Goal: Information Seeking & Learning: Learn about a topic

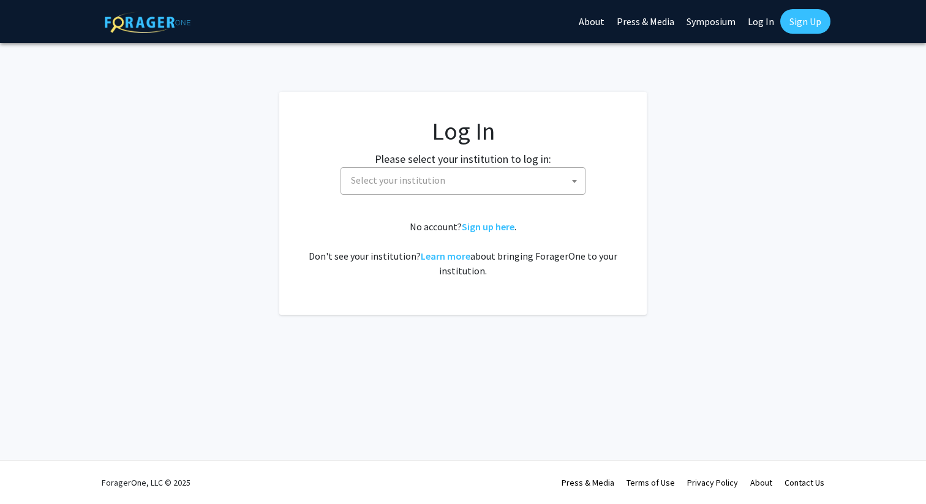
select select
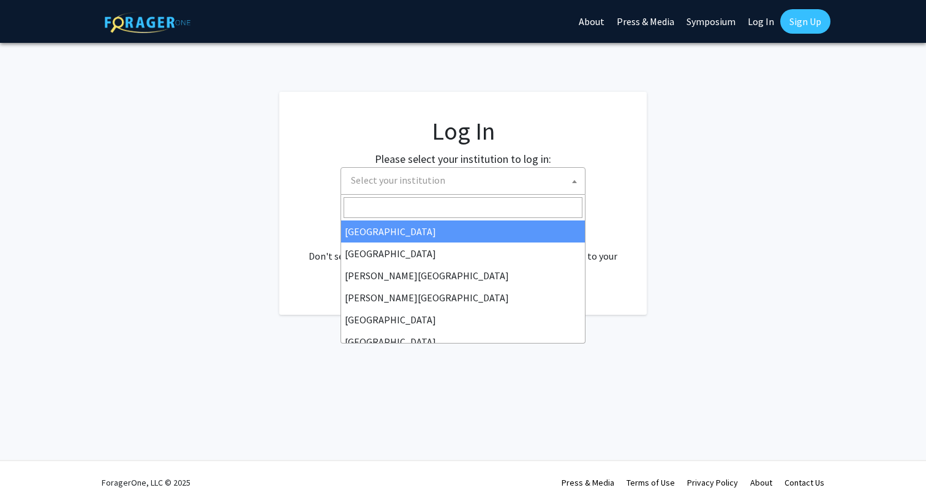
click at [470, 178] on span "Select your institution" at bounding box center [465, 180] width 239 height 25
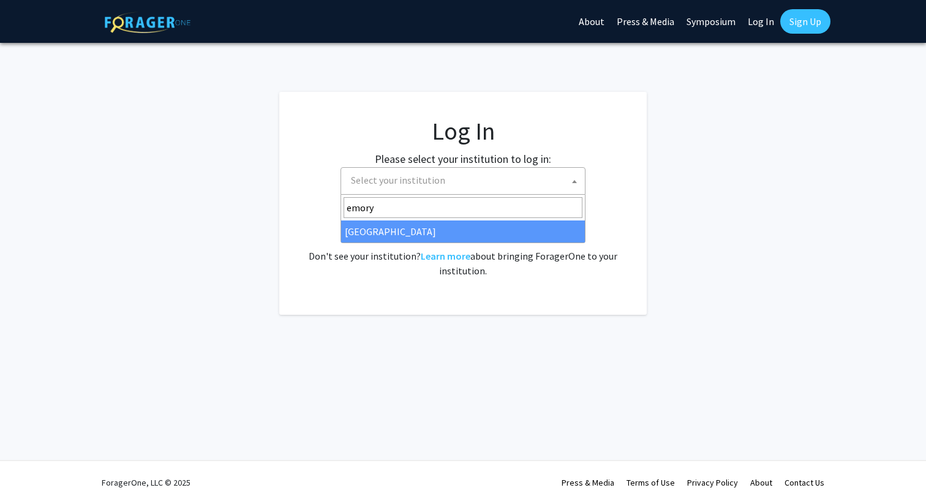
type input "emory"
select select "12"
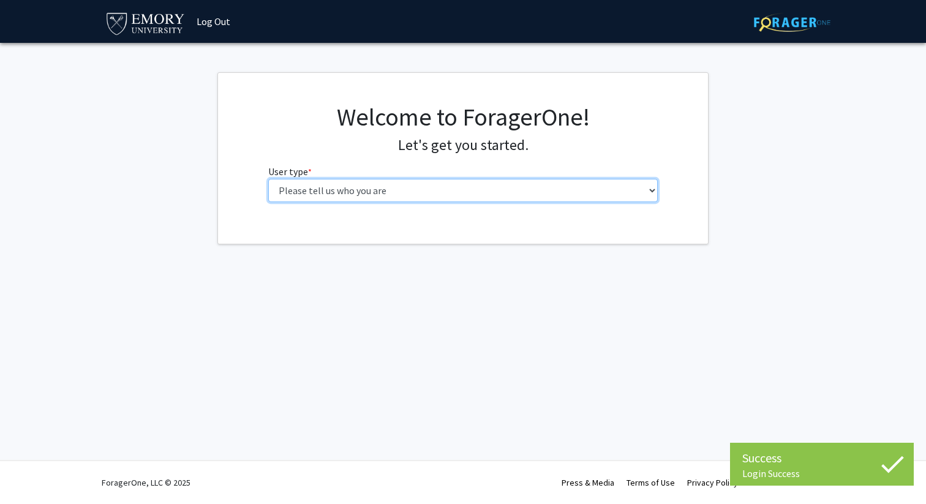
click at [345, 189] on select "Please tell us who you are Undergraduate Student Master's Student Doctoral Cand…" at bounding box center [463, 190] width 390 height 23
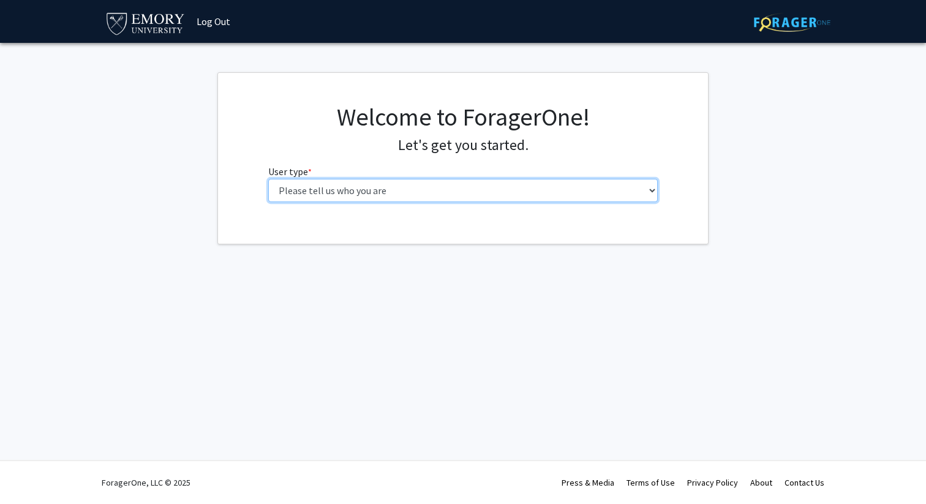
select select "1: undergrad"
click at [268, 179] on select "Please tell us who you are Undergraduate Student Master's Student Doctoral Cand…" at bounding box center [463, 190] width 390 height 23
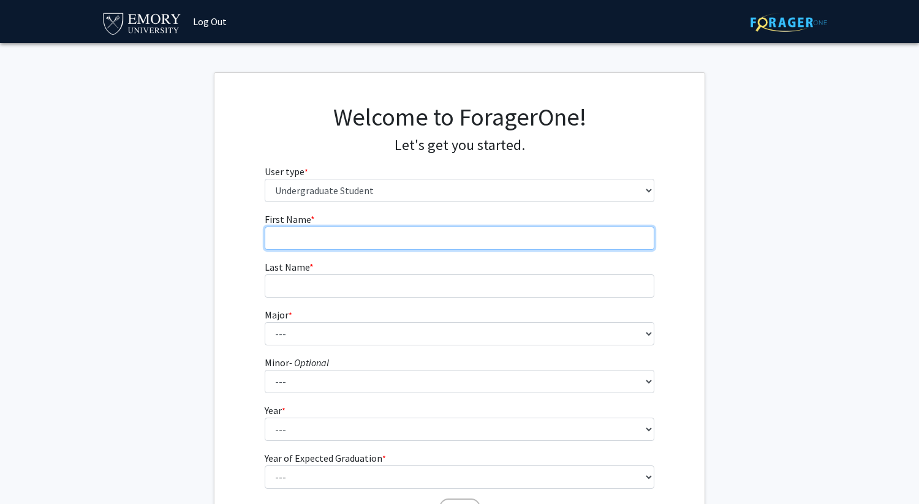
click at [486, 243] on input "First Name * required" at bounding box center [460, 238] width 390 height 23
type input "Tanvi"
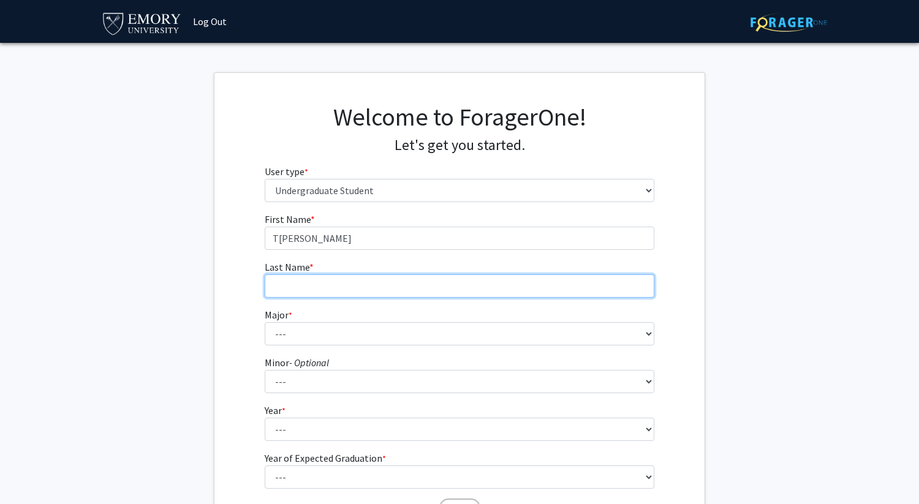
click at [419, 282] on input "Last Name * required" at bounding box center [460, 285] width 390 height 23
type input "Koneru"
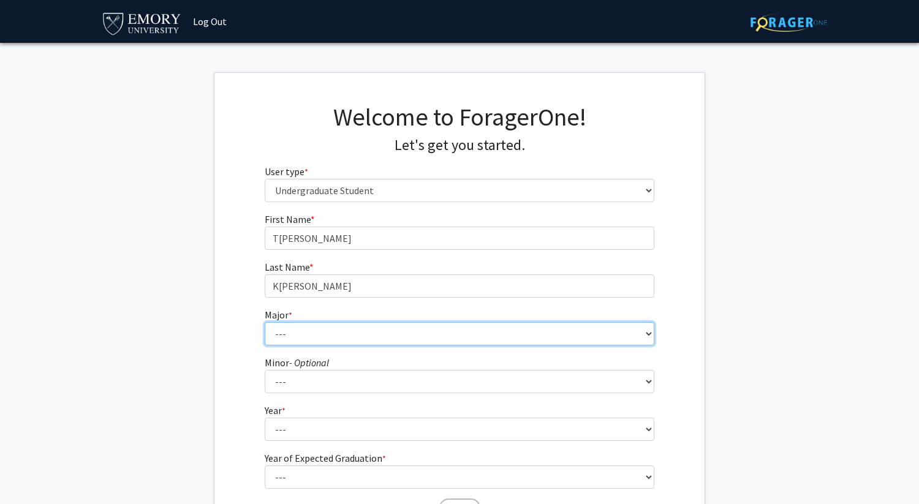
click at [380, 334] on select "--- Accounting African American Studies African Studies American Studies Analyt…" at bounding box center [460, 333] width 390 height 23
select select "40: 1001"
click at [265, 322] on select "--- Accounting African American Studies African Studies American Studies Analyt…" at bounding box center [460, 333] width 390 height 23
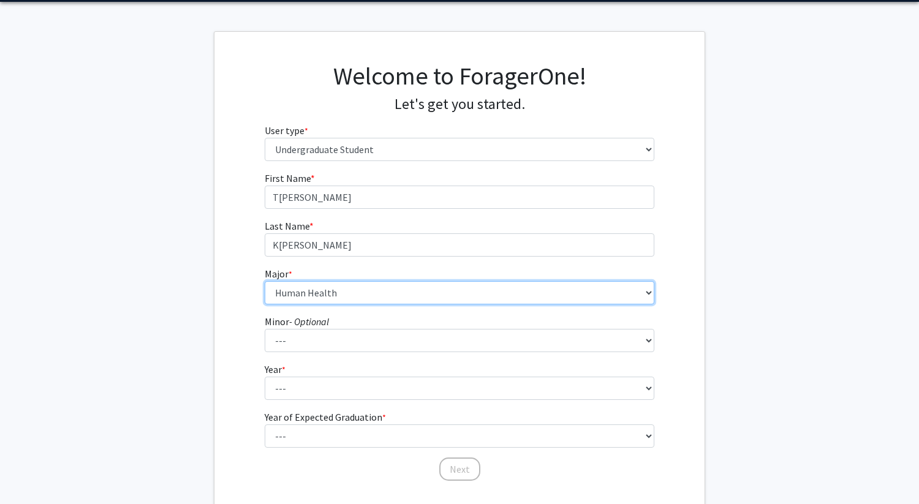
scroll to position [43, 0]
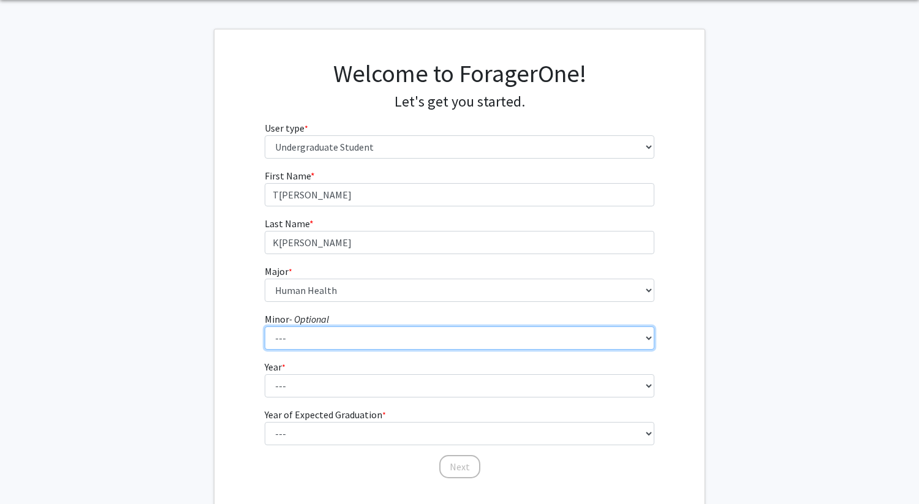
click at [304, 335] on select "--- African American Studies African Studies American Studies Ancient Mediterra…" at bounding box center [460, 337] width 390 height 23
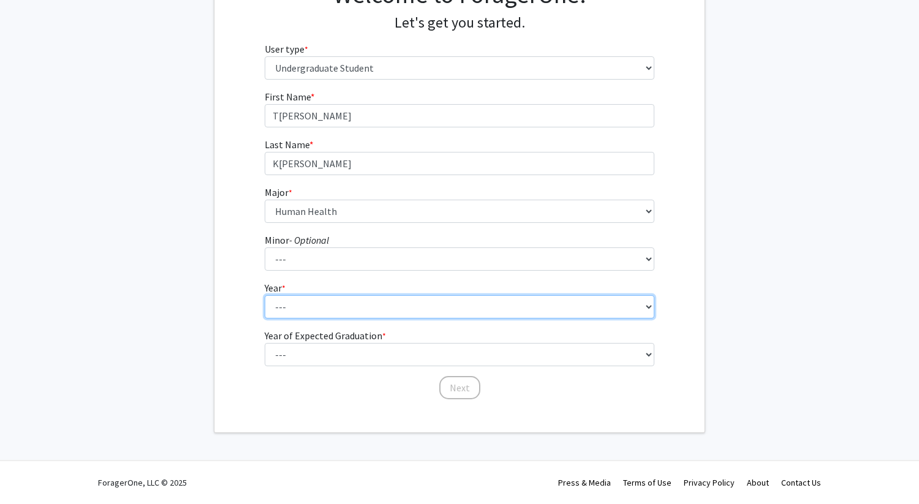
click at [314, 298] on select "--- First-year Sophomore Junior Senior Postbaccalaureate Certificate" at bounding box center [460, 306] width 390 height 23
select select "1: first-year"
click at [265, 295] on select "--- First-year Sophomore Junior Senior Postbaccalaureate Certificate" at bounding box center [460, 306] width 390 height 23
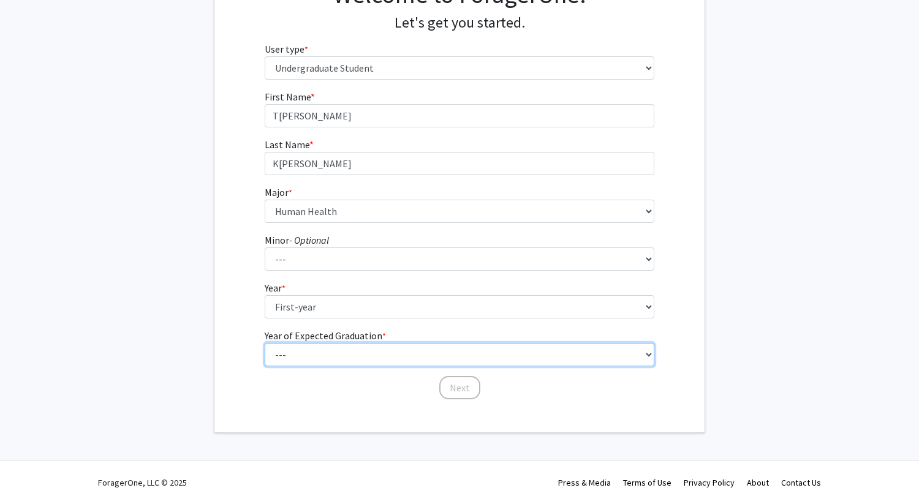
click at [310, 348] on select "--- 2025 2026 2027 2028 2029 2030 2031 2032 2033 2034" at bounding box center [460, 354] width 390 height 23
select select "5: 2029"
click at [265, 343] on select "--- 2025 2026 2027 2028 2029 2030 2031 2032 2033 2034" at bounding box center [460, 354] width 390 height 23
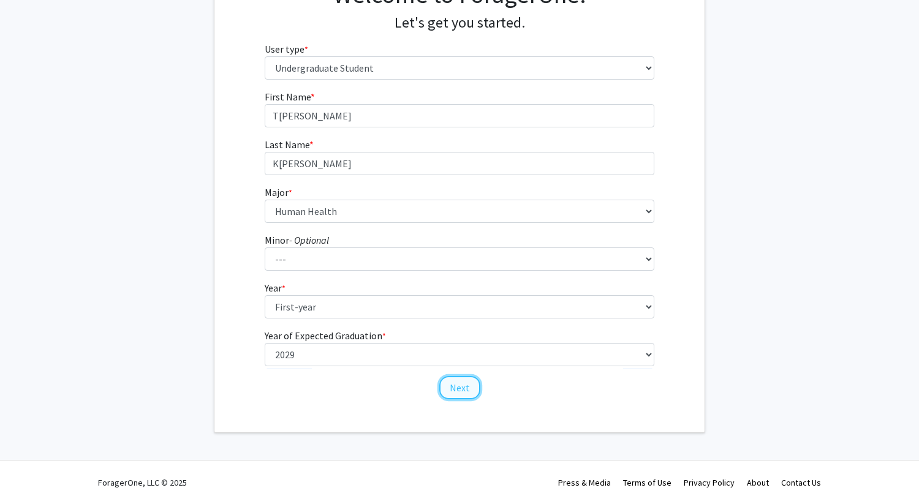
click at [454, 388] on button "Next" at bounding box center [459, 387] width 41 height 23
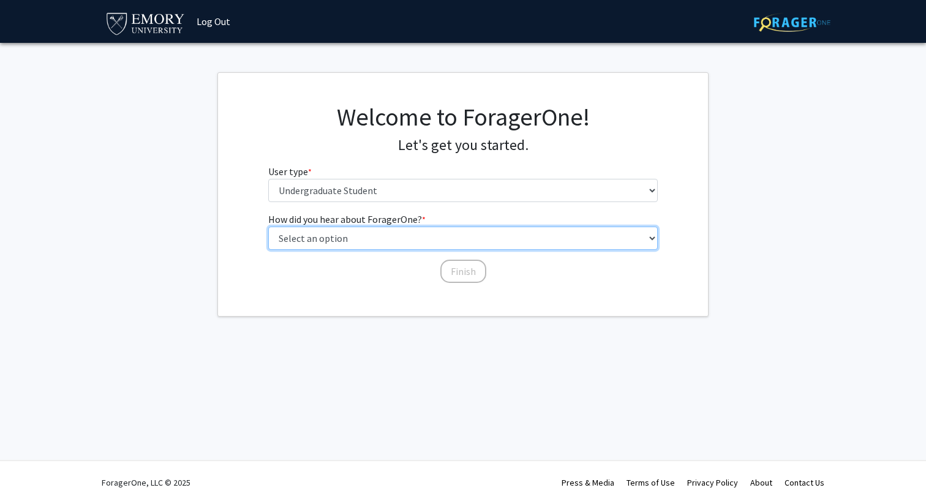
click at [403, 235] on select "Select an option Peer/student recommendation Faculty/staff recommendation Unive…" at bounding box center [463, 238] width 390 height 23
select select "1: peer_recommendation"
click at [268, 227] on select "Select an option Peer/student recommendation Faculty/staff recommendation Unive…" at bounding box center [463, 238] width 390 height 23
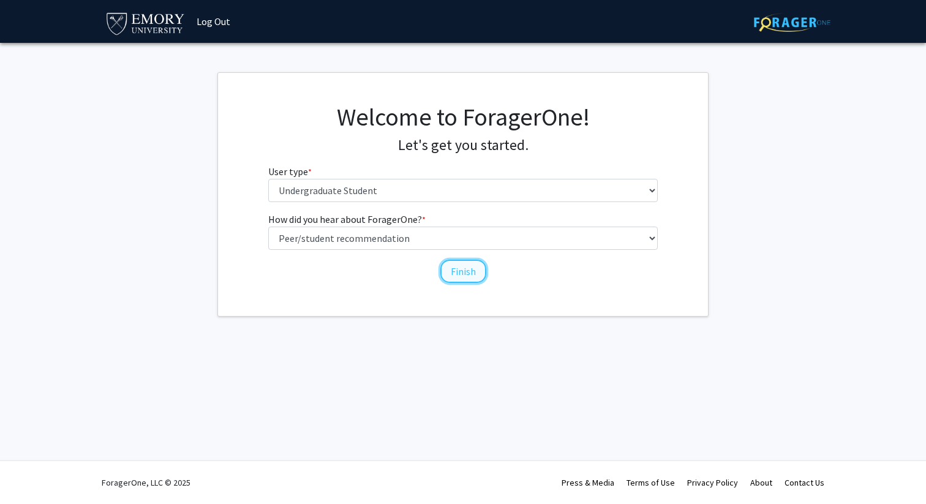
click at [461, 272] on button "Finish" at bounding box center [463, 271] width 46 height 23
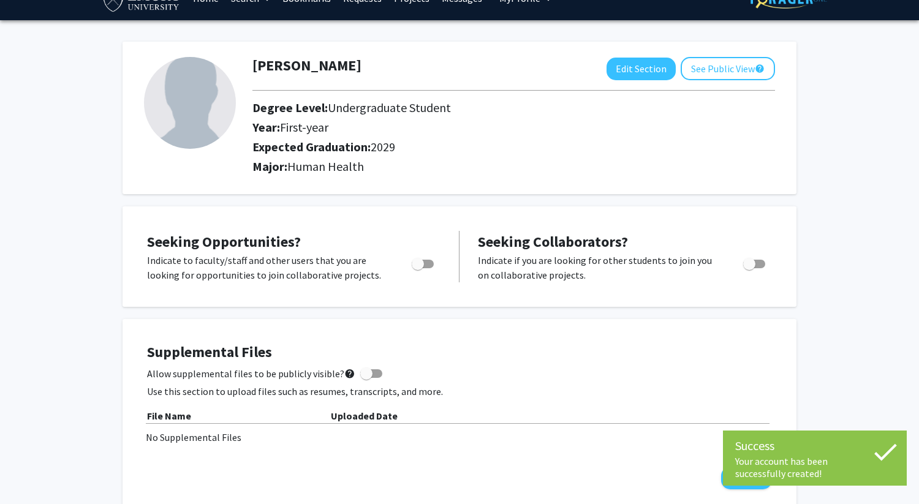
scroll to position [77, 0]
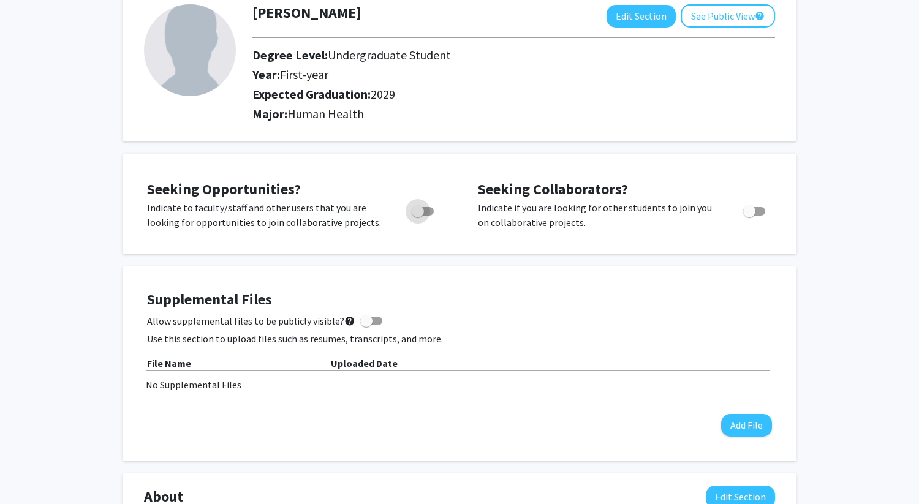
click at [426, 210] on span "Toggle" at bounding box center [423, 211] width 22 height 9
click at [418, 216] on input "Are you actively seeking opportunities?" at bounding box center [417, 216] width 1 height 1
checkbox input "true"
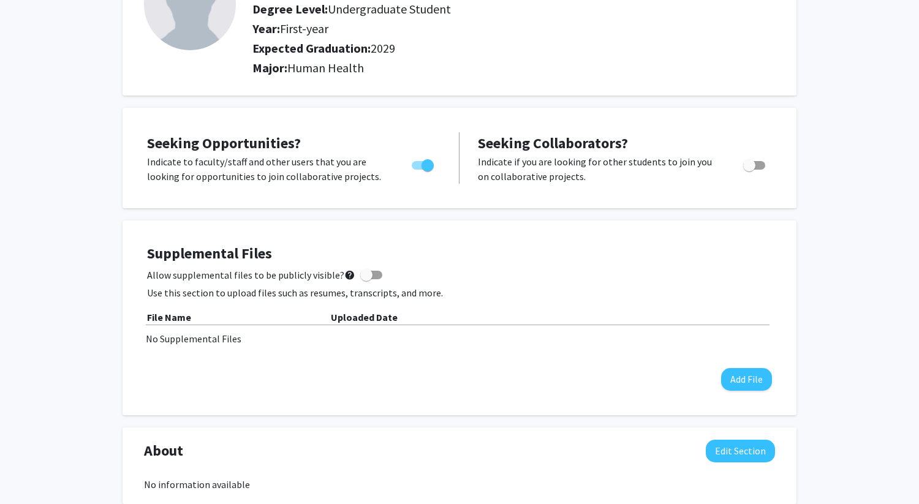
scroll to position [211, 0]
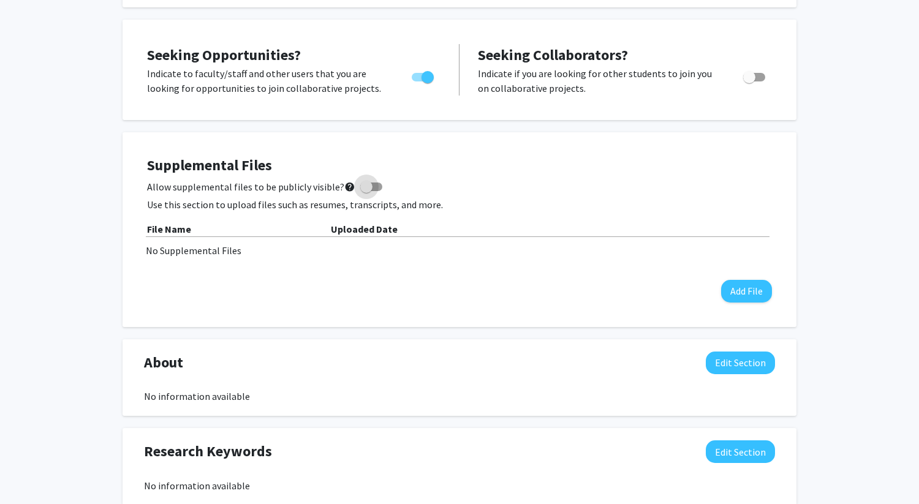
click at [364, 192] on span at bounding box center [366, 187] width 12 height 12
click at [366, 192] on input "Allow supplemental files to be publicly visible? help" at bounding box center [366, 191] width 1 height 1
checkbox input "true"
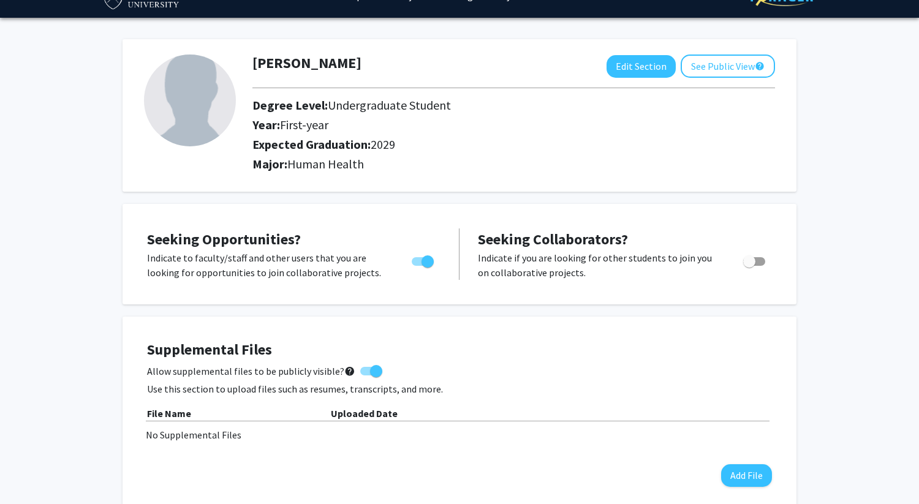
scroll to position [0, 0]
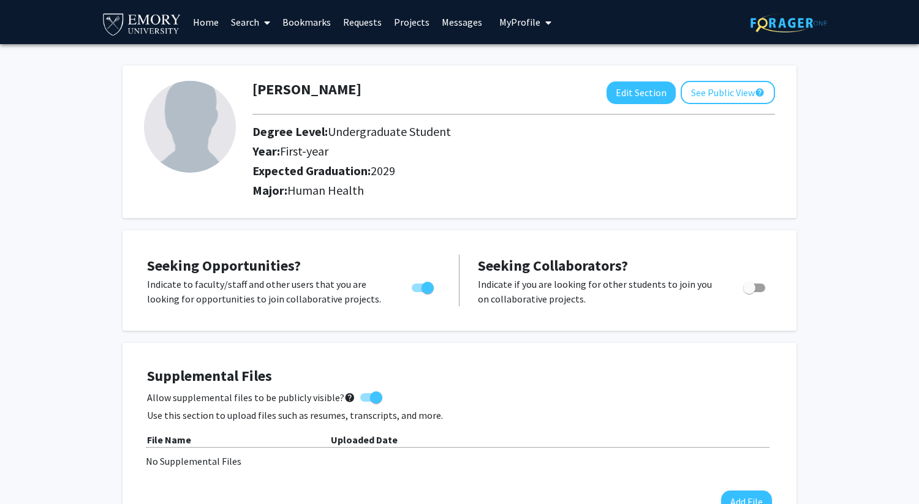
click at [205, 20] on link "Home" at bounding box center [206, 22] width 38 height 43
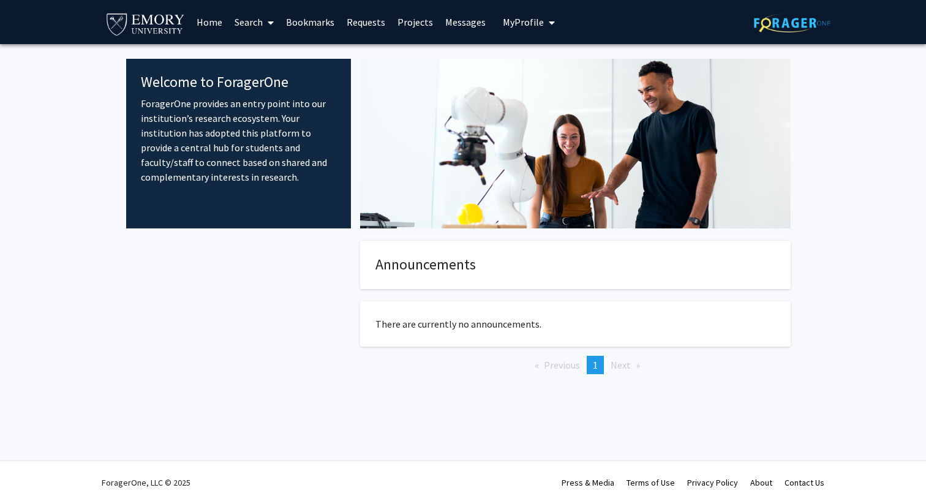
click at [223, 119] on p "ForagerOne provides an entry point into our institution’s research ecosystem. Y…" at bounding box center [238, 140] width 195 height 88
click at [249, 21] on link "Search" at bounding box center [253, 22] width 51 height 43
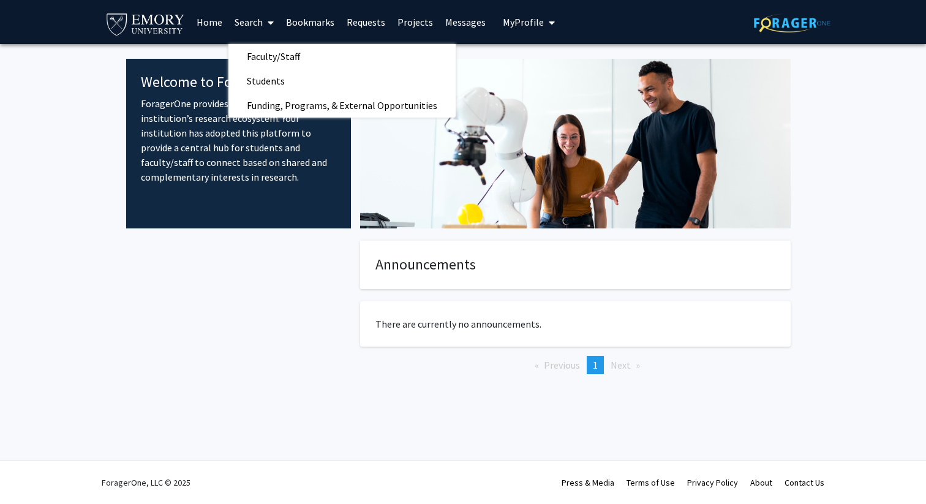
click at [304, 24] on link "Bookmarks" at bounding box center [310, 22] width 61 height 43
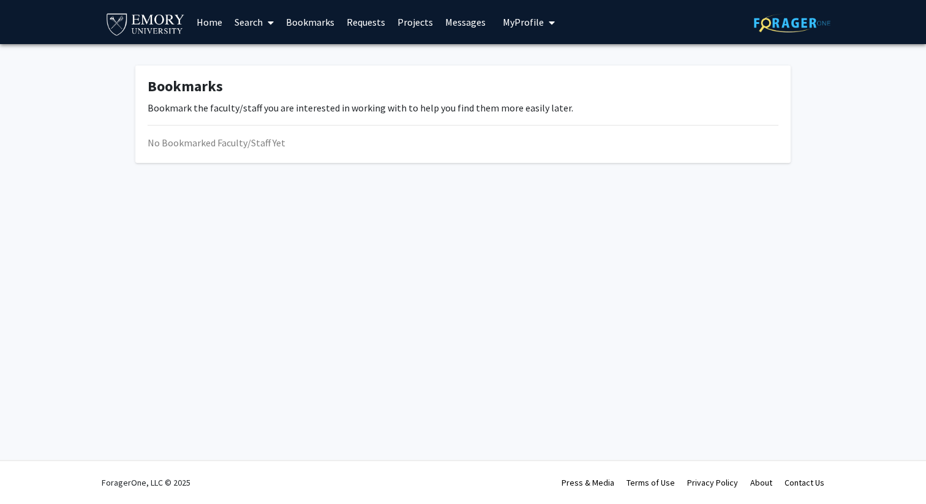
click at [368, 17] on link "Requests" at bounding box center [365, 22] width 51 height 43
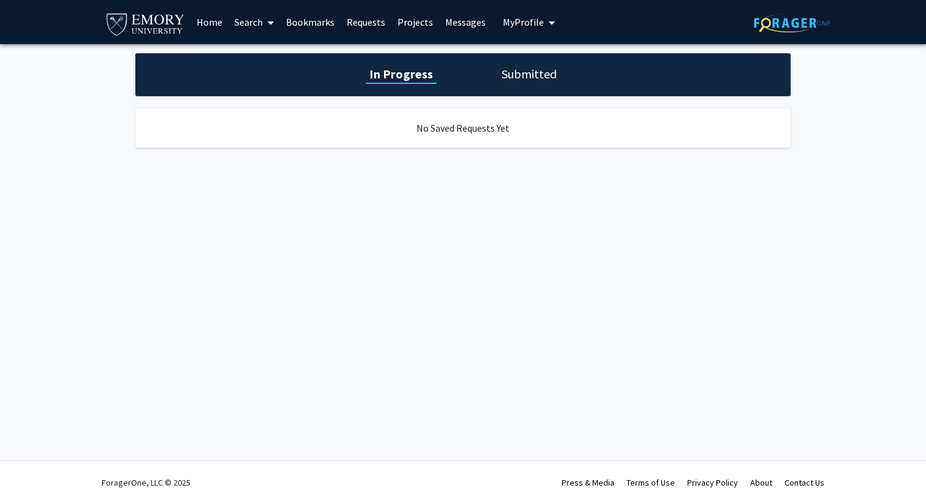
click at [415, 17] on link "Projects" at bounding box center [415, 22] width 48 height 43
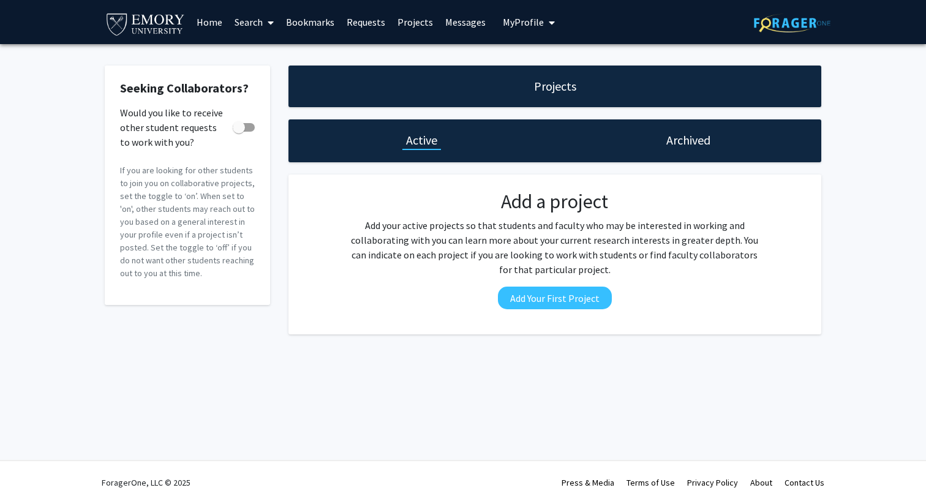
click at [458, 17] on link "Messages" at bounding box center [465, 22] width 53 height 43
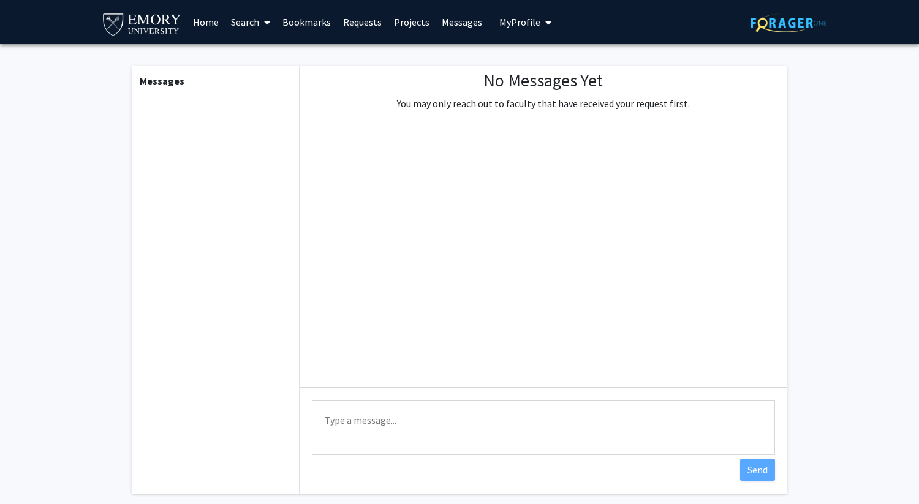
click at [510, 12] on button "My Profile" at bounding box center [524, 22] width 59 height 44
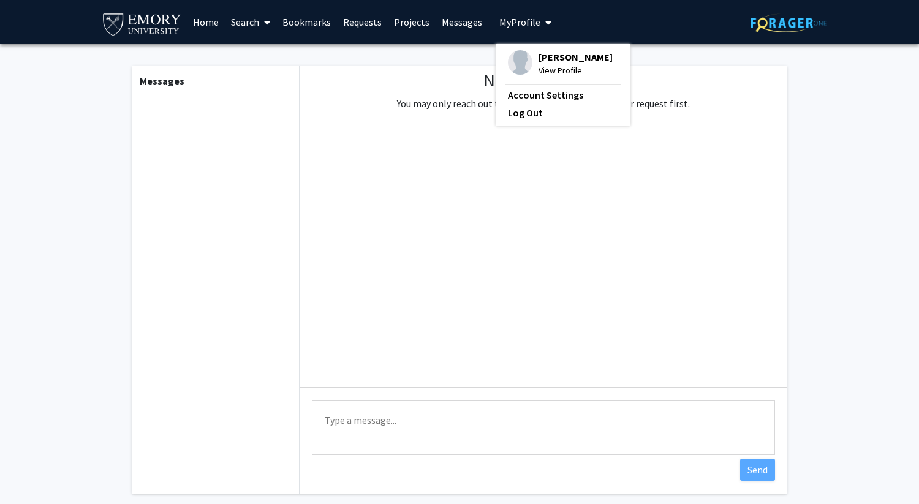
click at [239, 29] on link "Search" at bounding box center [250, 22] width 51 height 43
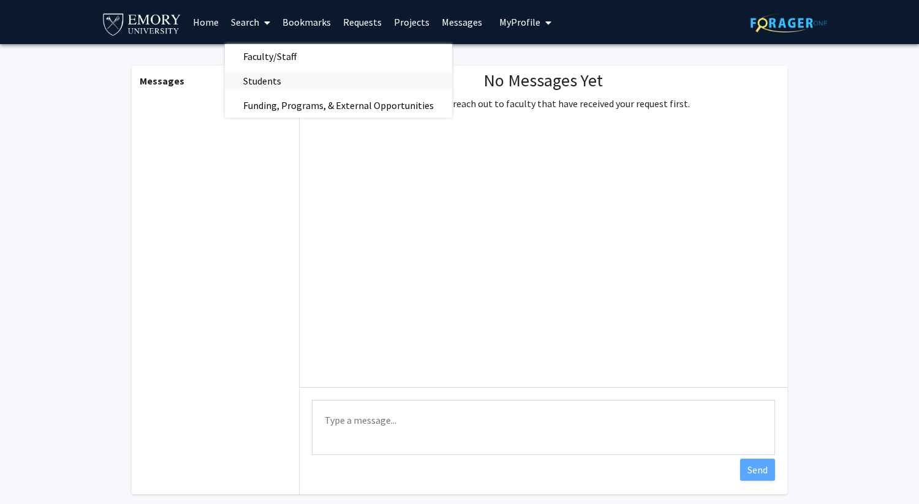
click at [261, 75] on span "Students" at bounding box center [262, 81] width 75 height 24
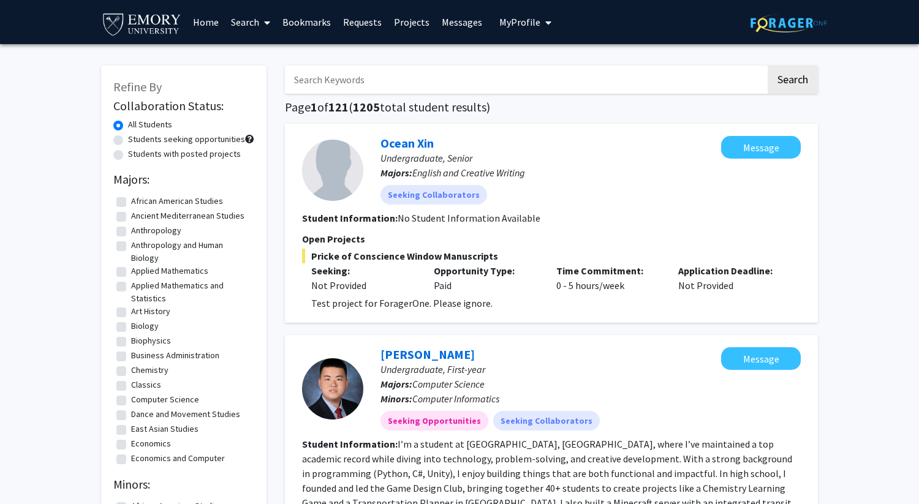
click at [522, 21] on span "My Profile" at bounding box center [519, 22] width 41 height 12
click at [205, 22] on link "Home" at bounding box center [206, 22] width 38 height 43
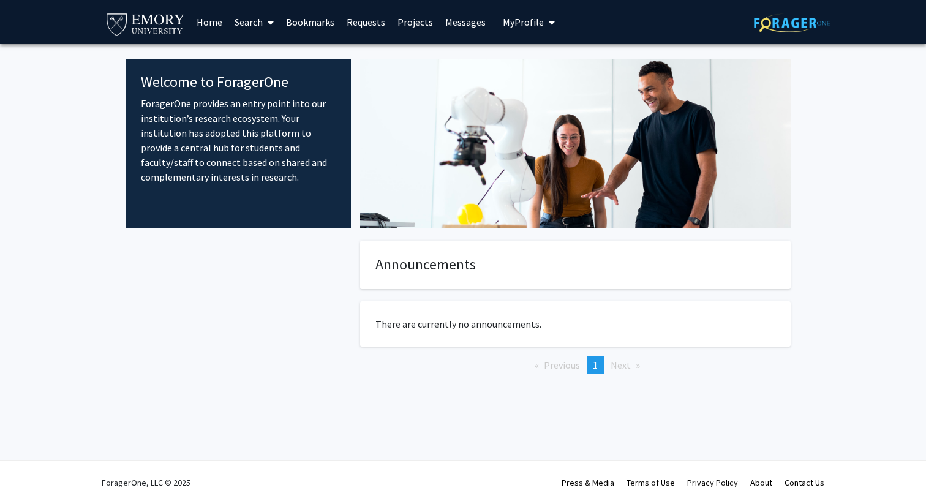
click at [246, 22] on link "Search" at bounding box center [253, 22] width 51 height 43
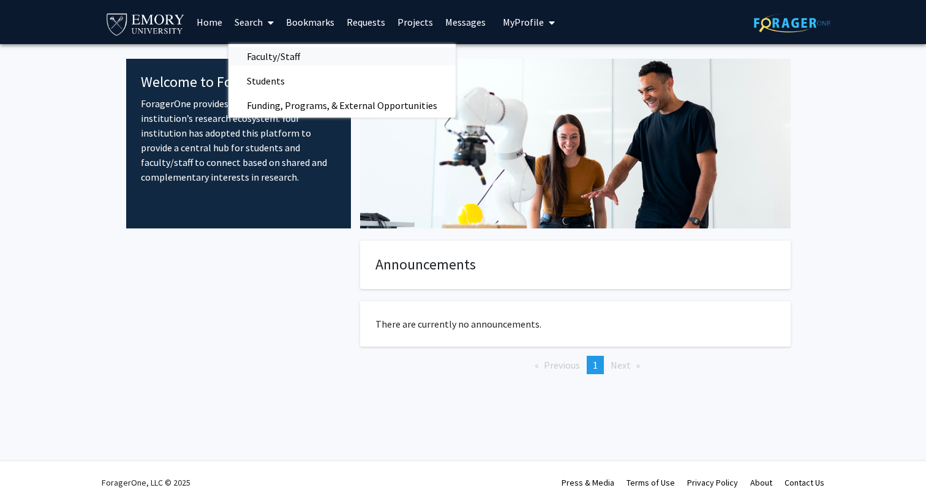
click at [269, 59] on span "Faculty/Staff" at bounding box center [273, 56] width 90 height 24
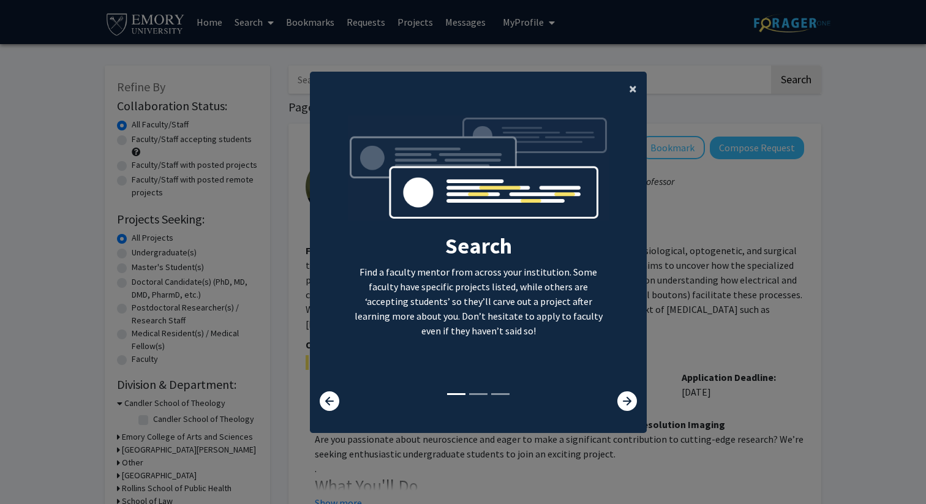
click at [633, 91] on span "×" at bounding box center [633, 88] width 8 height 19
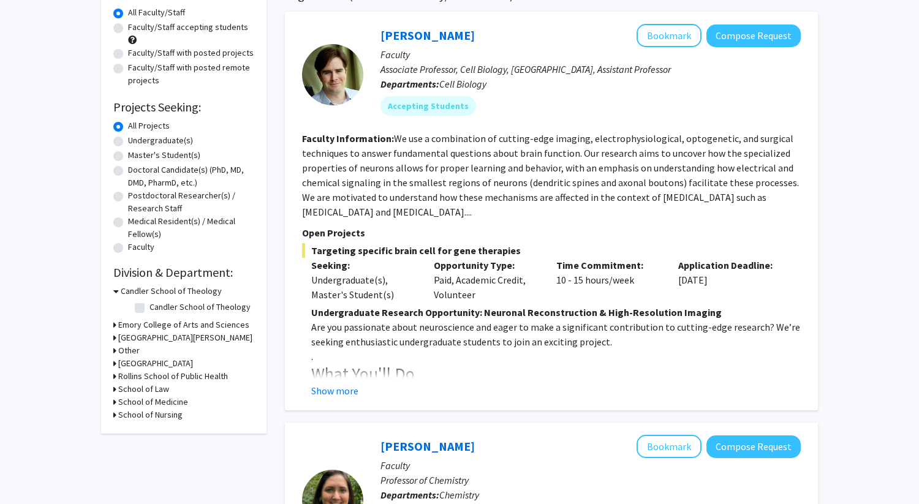
scroll to position [126, 0]
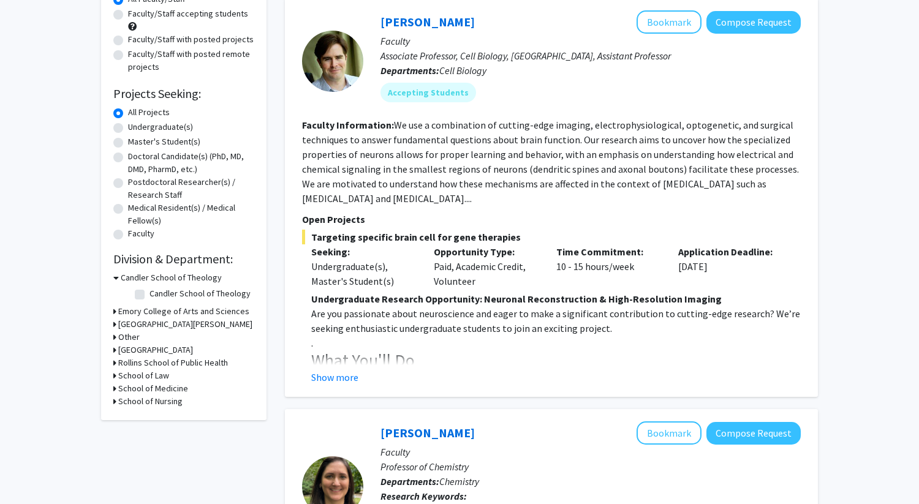
click at [114, 386] on icon at bounding box center [114, 388] width 3 height 13
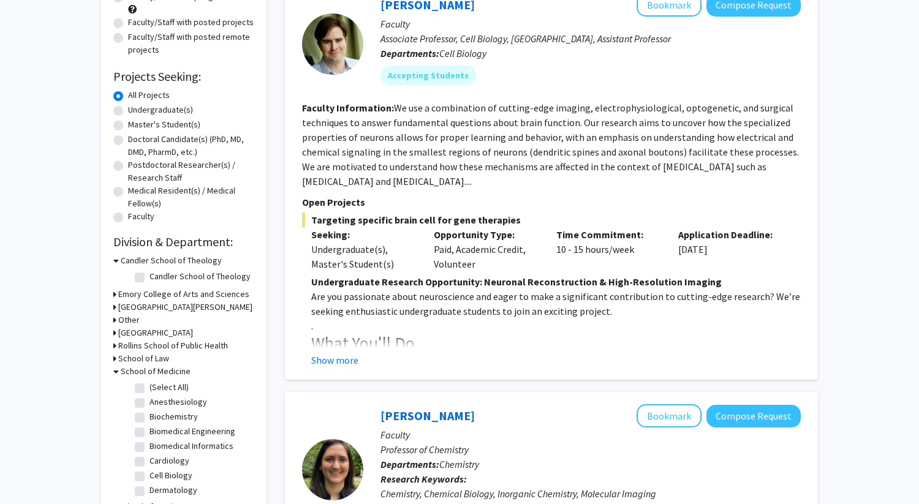
scroll to position [146, 0]
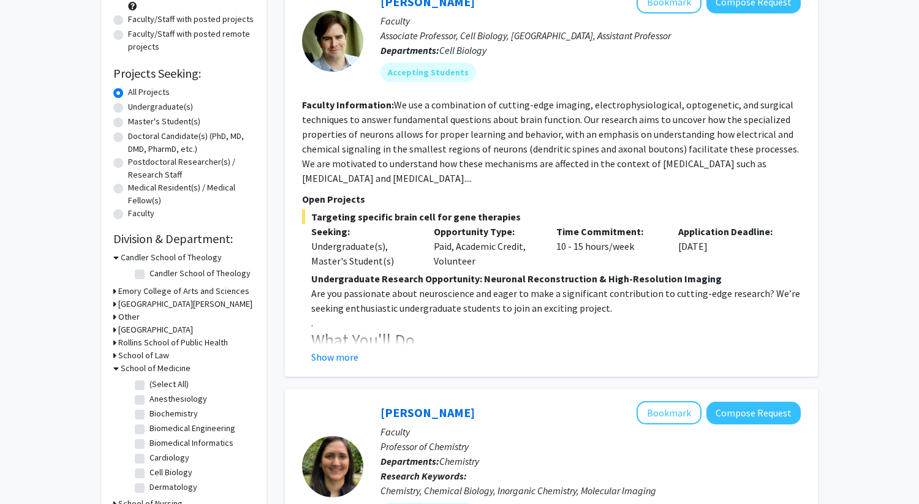
click at [149, 385] on label "(Select All)" at bounding box center [168, 384] width 39 height 13
click at [149, 385] on input "(Select All)" at bounding box center [153, 382] width 8 height 8
checkbox input "true"
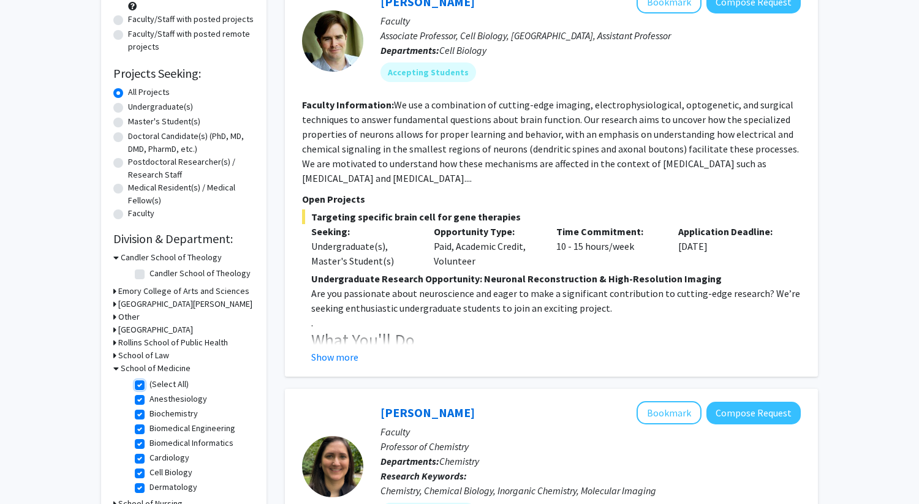
checkbox input "true"
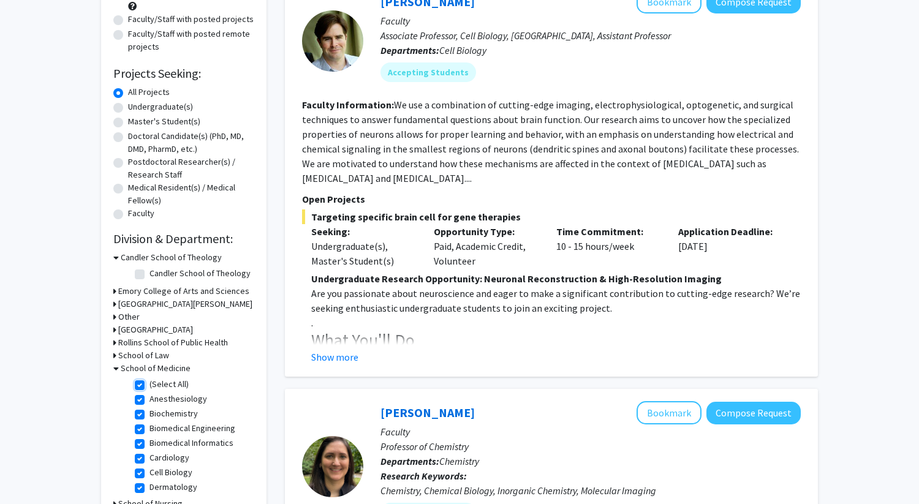
checkbox input "true"
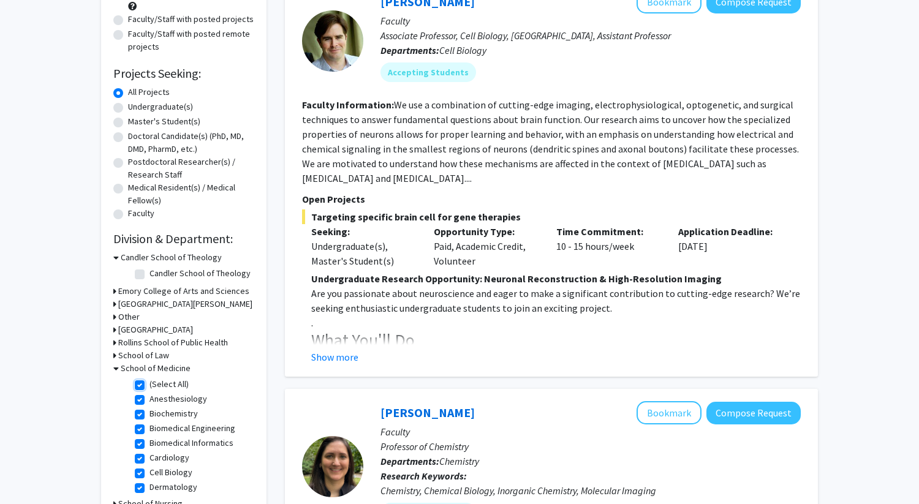
checkbox input "true"
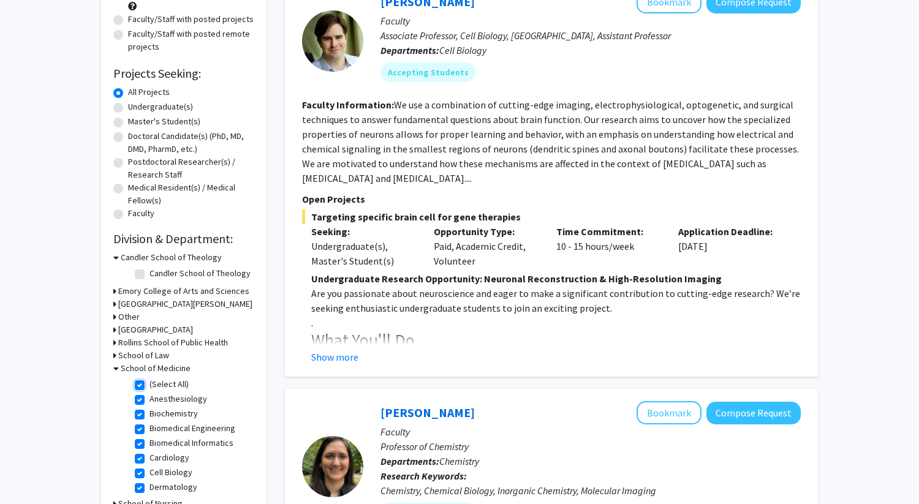
checkbox input "true"
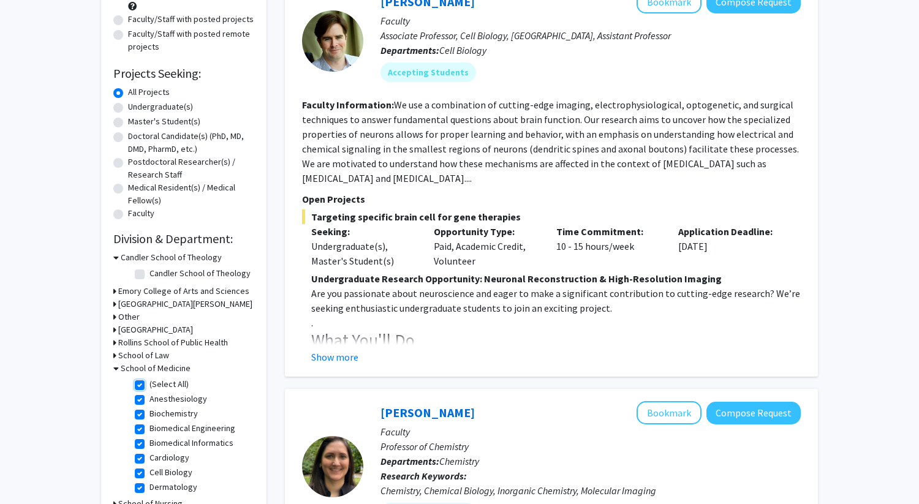
checkbox input "true"
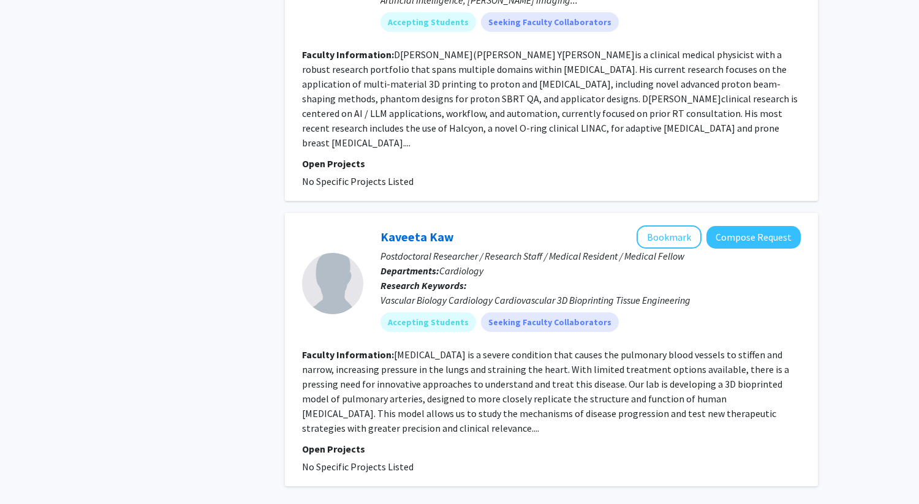
scroll to position [2756, 0]
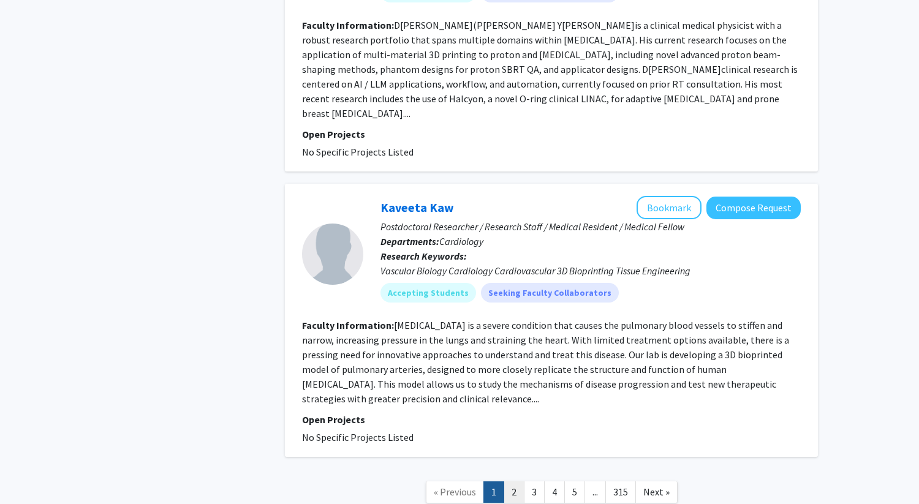
click at [509, 481] on link "2" at bounding box center [513, 491] width 21 height 21
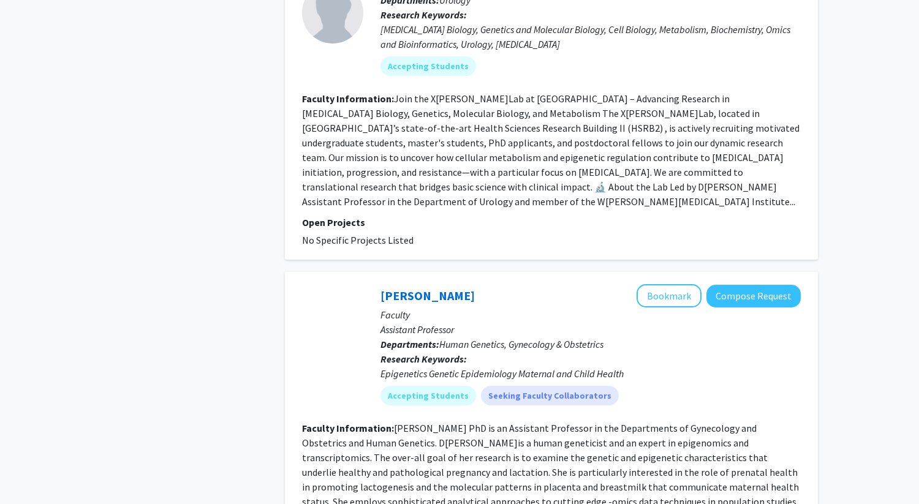
scroll to position [2067, 0]
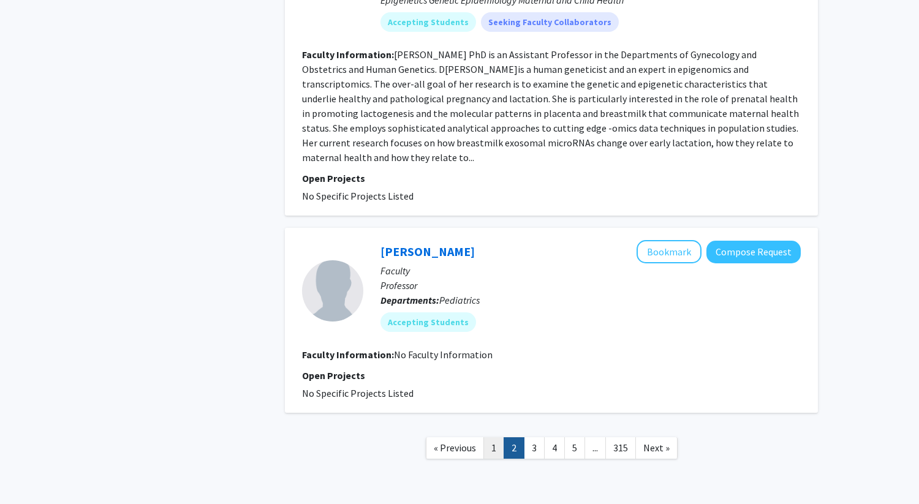
click at [497, 437] on link "1" at bounding box center [493, 447] width 21 height 21
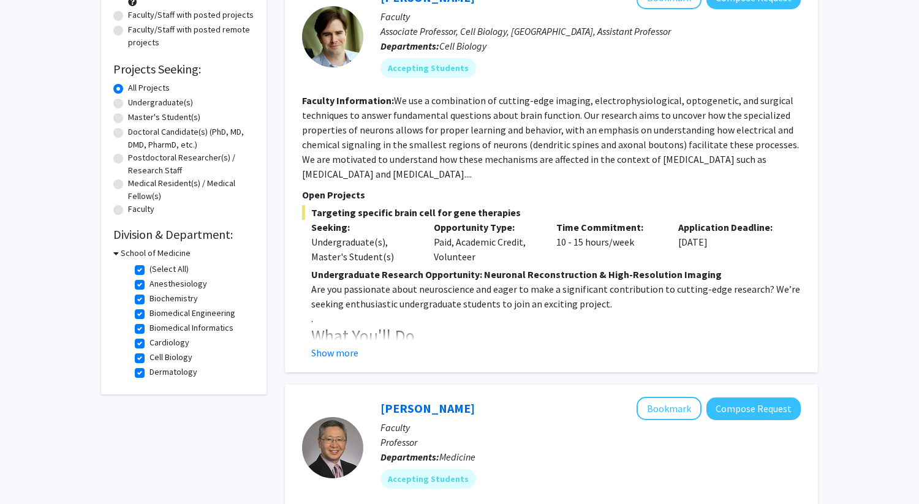
scroll to position [152, 0]
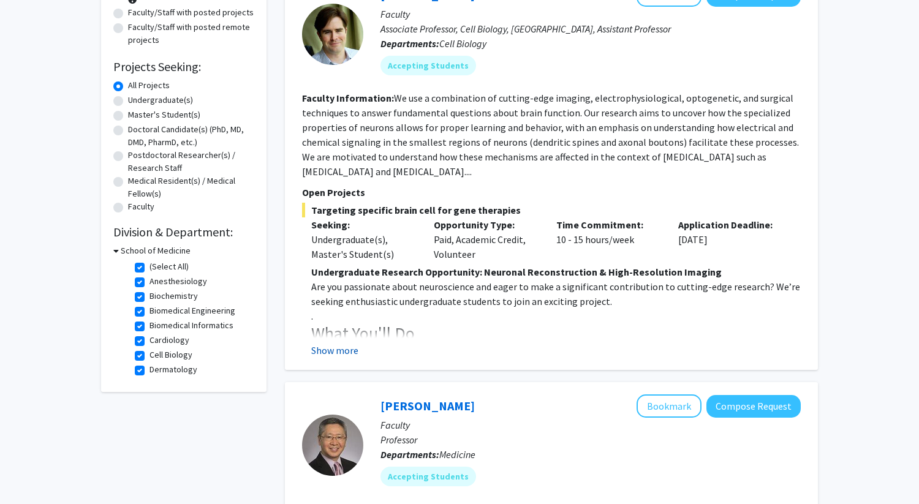
click at [344, 351] on button "Show more" at bounding box center [334, 350] width 47 height 15
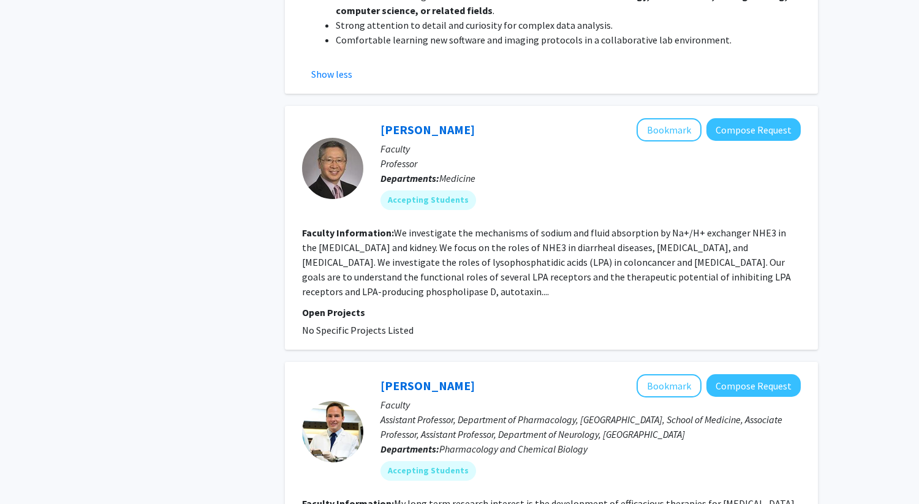
scroll to position [683, 0]
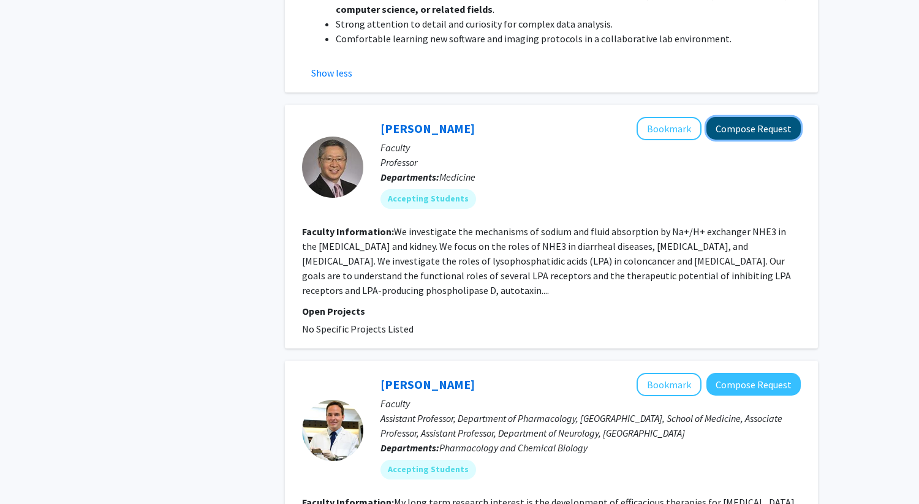
click at [731, 129] on button "Compose Request" at bounding box center [753, 128] width 94 height 23
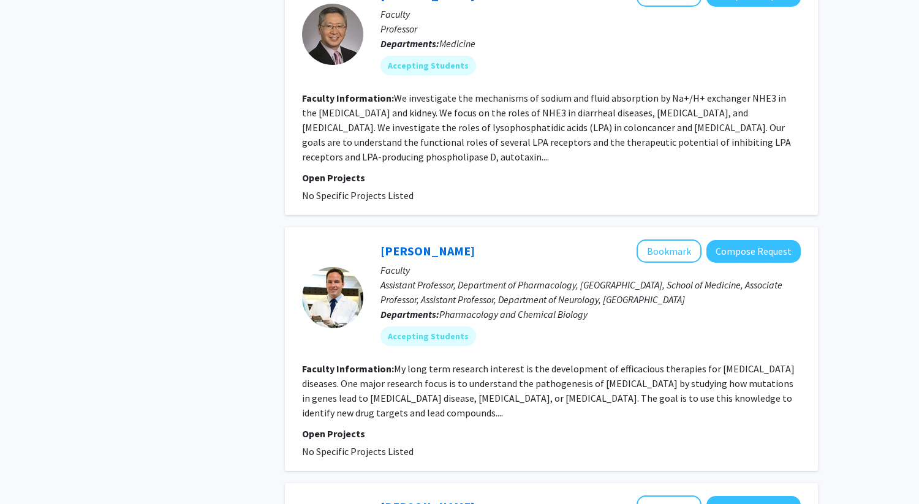
scroll to position [571, 0]
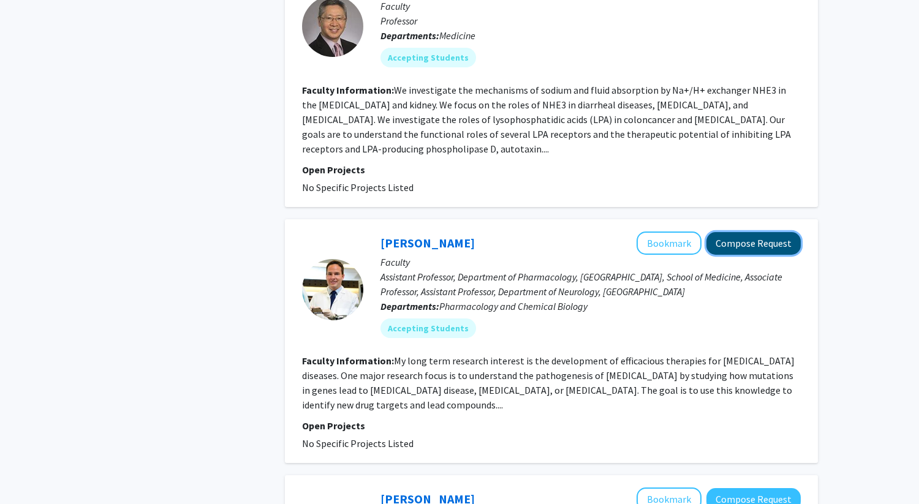
click at [743, 232] on button "Compose Request" at bounding box center [753, 243] width 94 height 23
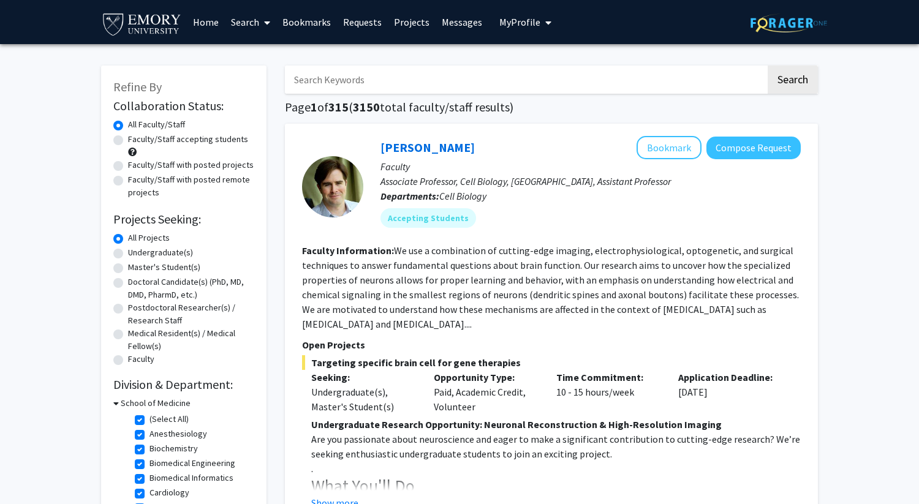
click at [163, 252] on label "Undergraduate(s)" at bounding box center [160, 252] width 65 height 13
click at [136, 252] on input "Undergraduate(s)" at bounding box center [132, 250] width 8 height 8
radio input "true"
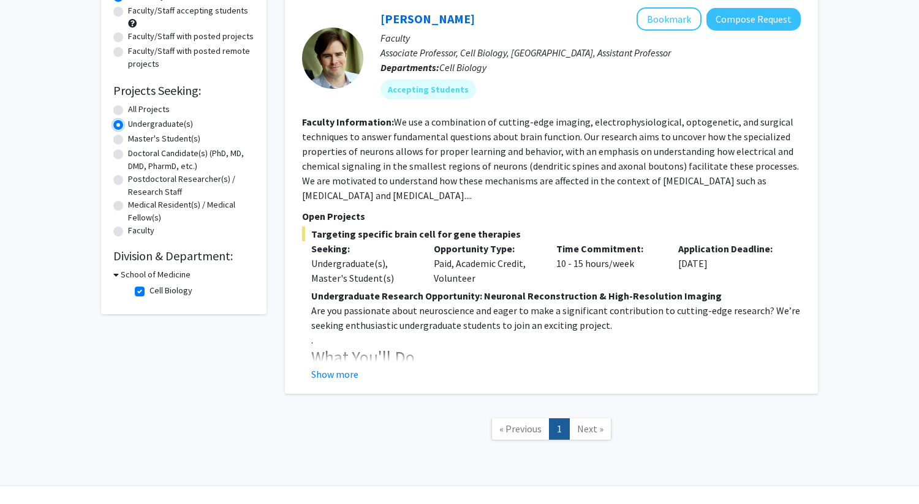
scroll to position [127, 0]
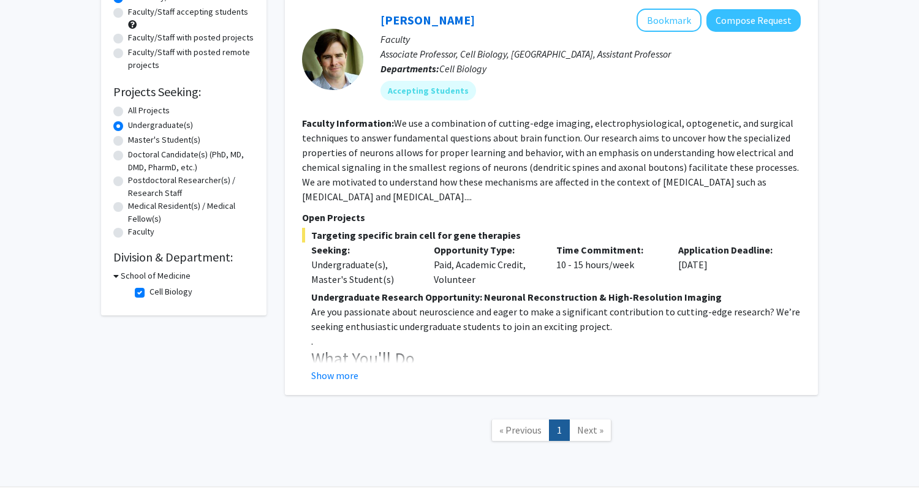
click at [138, 112] on label "All Projects" at bounding box center [149, 110] width 42 height 13
click at [136, 112] on input "All Projects" at bounding box center [132, 108] width 8 height 8
radio input "true"
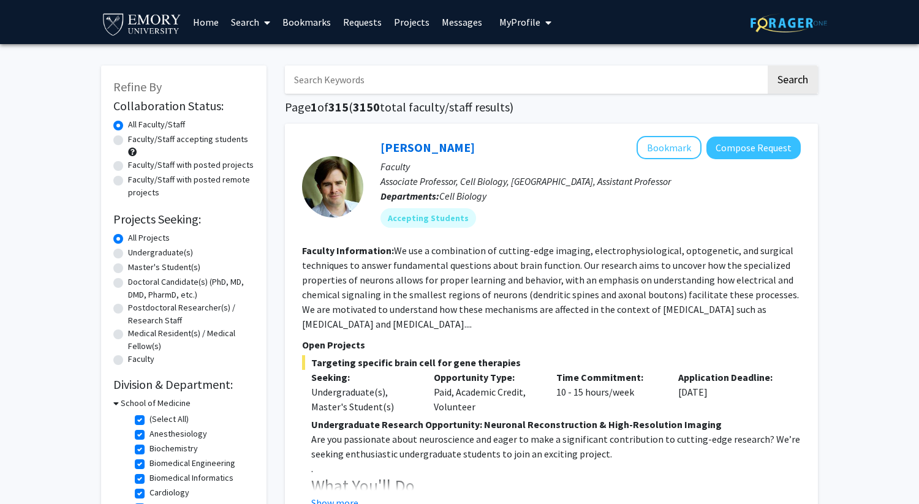
click at [524, 21] on span "My Profile" at bounding box center [519, 22] width 41 height 12
click at [532, 60] on div "Tanvi Koneru View Profile" at bounding box center [560, 63] width 105 height 27
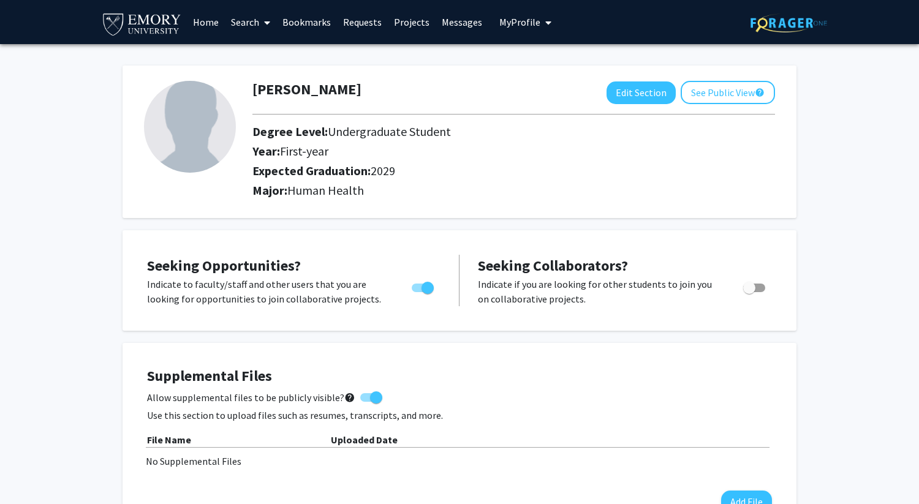
click at [529, 24] on span "My Profile" at bounding box center [519, 22] width 41 height 12
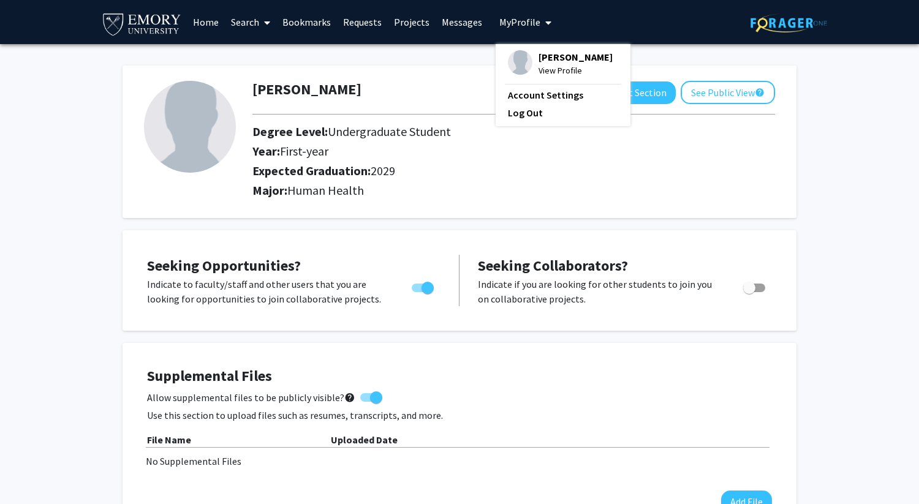
click at [435, 169] on h2 "Expected Graduation: 2029" at bounding box center [479, 171] width 454 height 15
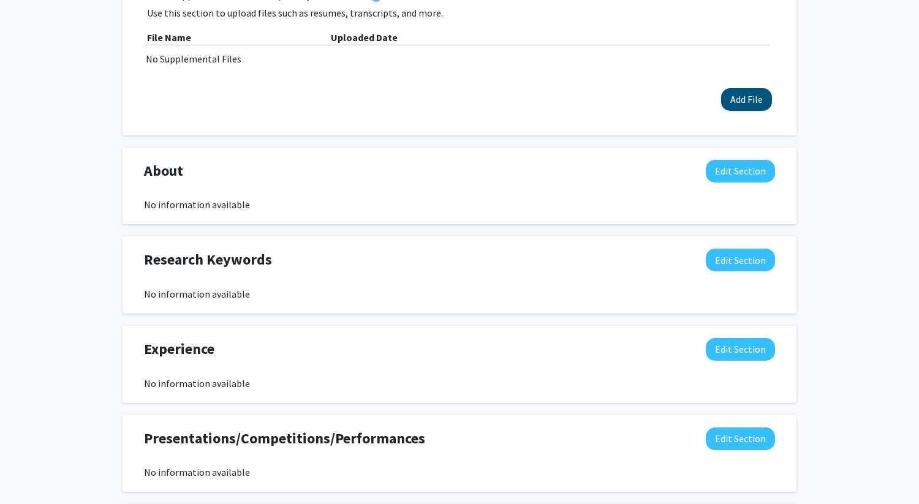
scroll to position [407, 0]
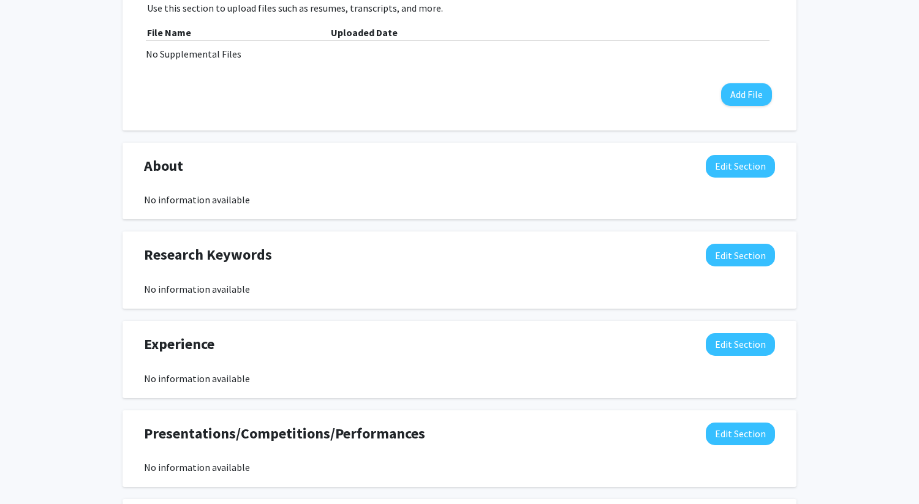
click at [747, 269] on div "Research Keywords Edit Section" at bounding box center [459, 258] width 649 height 28
click at [734, 253] on button "Edit Section" at bounding box center [739, 255] width 69 height 23
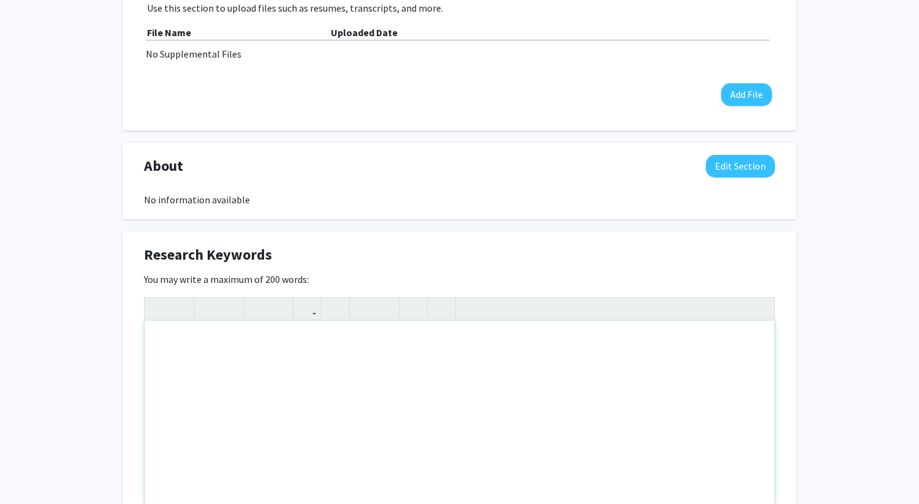
click at [254, 419] on div "Note to users with screen readers: Please deactivate our accessibility plugin f…" at bounding box center [460, 413] width 630 height 184
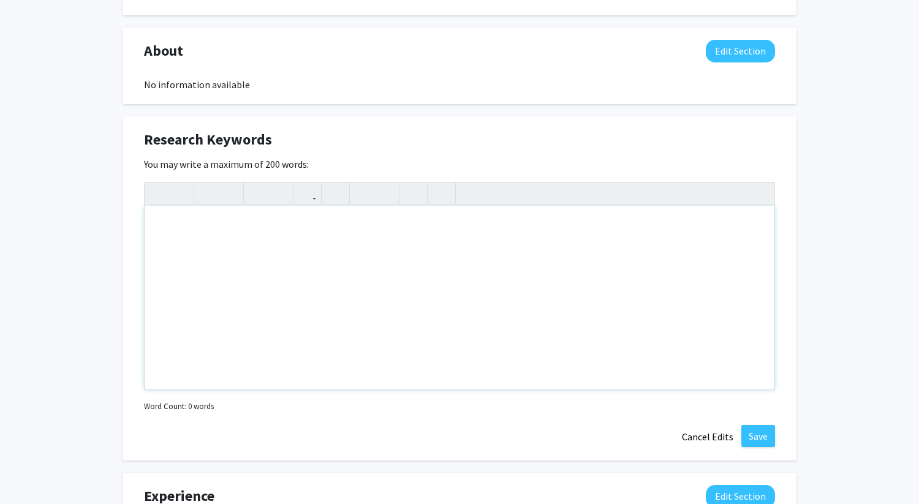
scroll to position [523, 0]
click at [410, 67] on div "About Edit Section No information available" at bounding box center [459, 65] width 649 height 53
click at [704, 433] on button "Cancel Edits" at bounding box center [707, 435] width 67 height 23
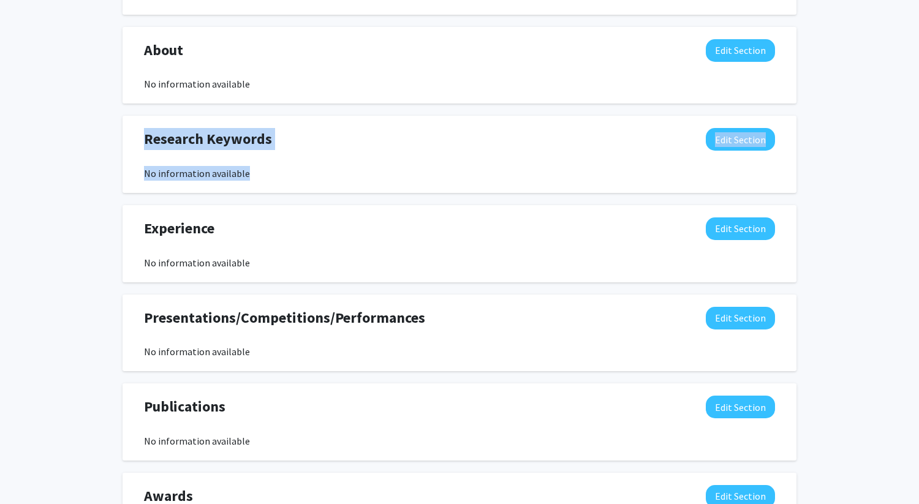
drag, startPoint x: 125, startPoint y: 135, endPoint x: 248, endPoint y: 177, distance: 129.9
click at [248, 177] on div "Research Keywords Edit Section No information available You may write a maximum…" at bounding box center [459, 154] width 674 height 77
click at [248, 177] on div "No information available" at bounding box center [459, 173] width 631 height 15
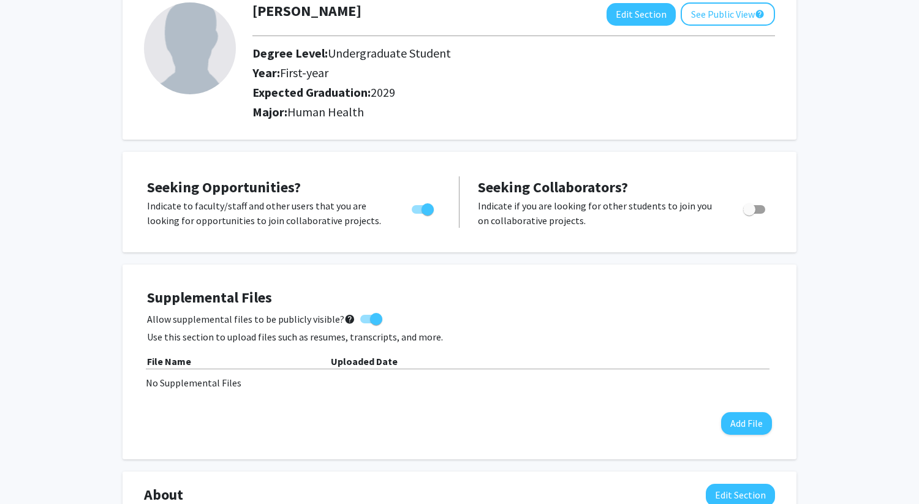
scroll to position [0, 0]
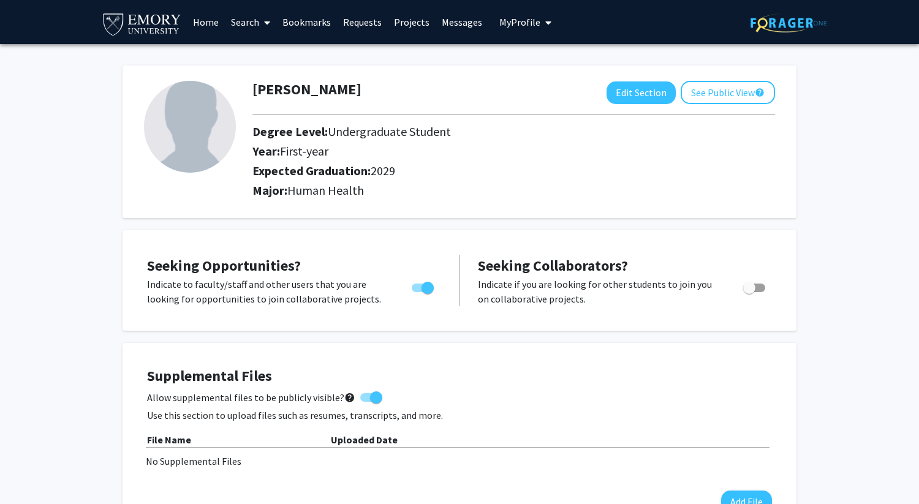
click at [264, 25] on span at bounding box center [264, 22] width 11 height 43
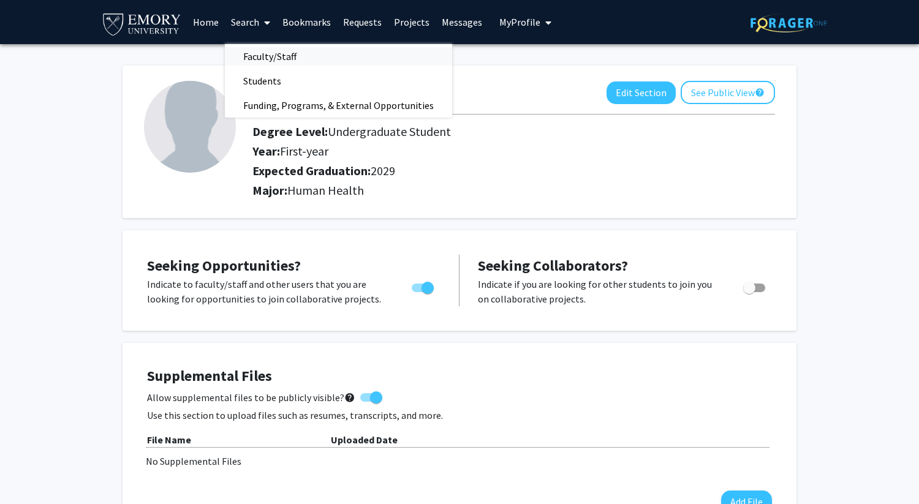
click at [287, 55] on span "Faculty/Staff" at bounding box center [270, 56] width 90 height 24
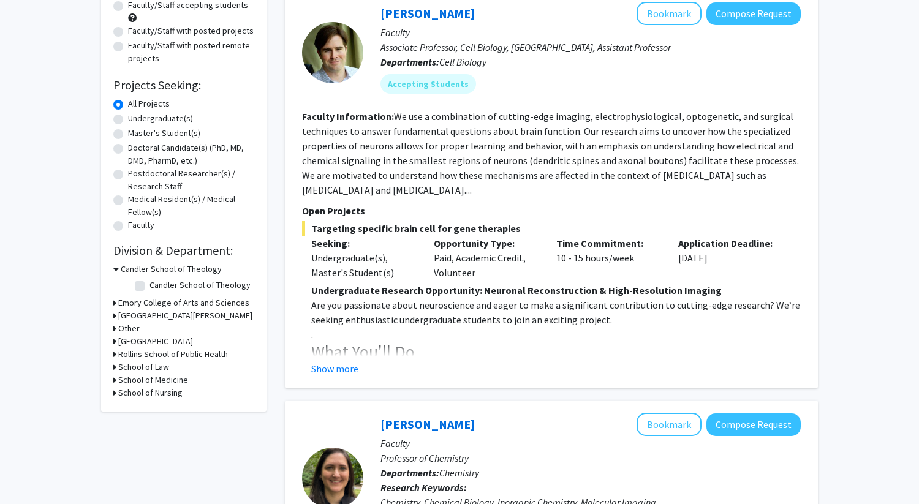
scroll to position [182, 0]
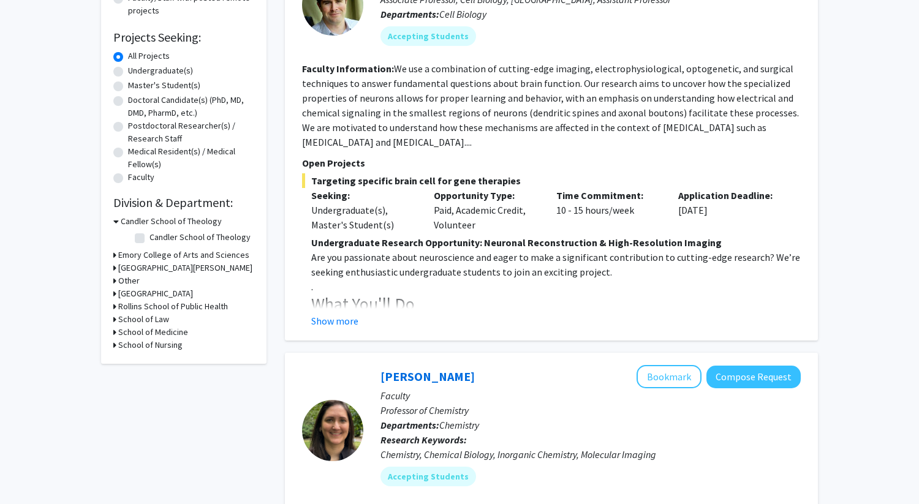
click at [159, 74] on label "Undergraduate(s)" at bounding box center [160, 70] width 65 height 13
click at [136, 72] on input "Undergraduate(s)" at bounding box center [132, 68] width 8 height 8
radio input "true"
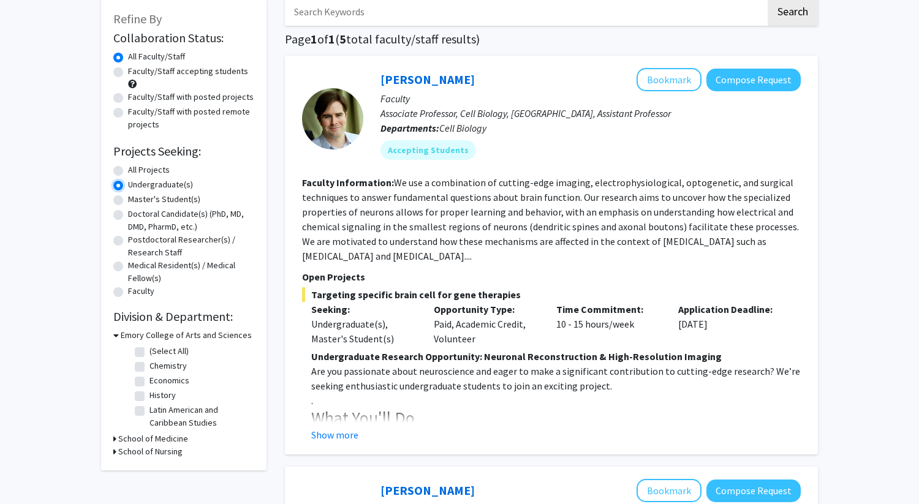
scroll to position [78, 0]
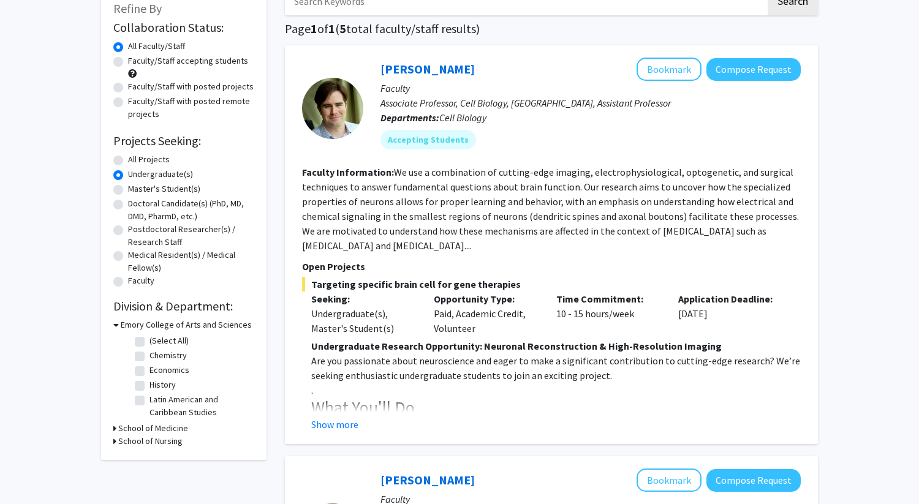
click at [137, 428] on h3 "School of Medicine" at bounding box center [153, 428] width 70 height 13
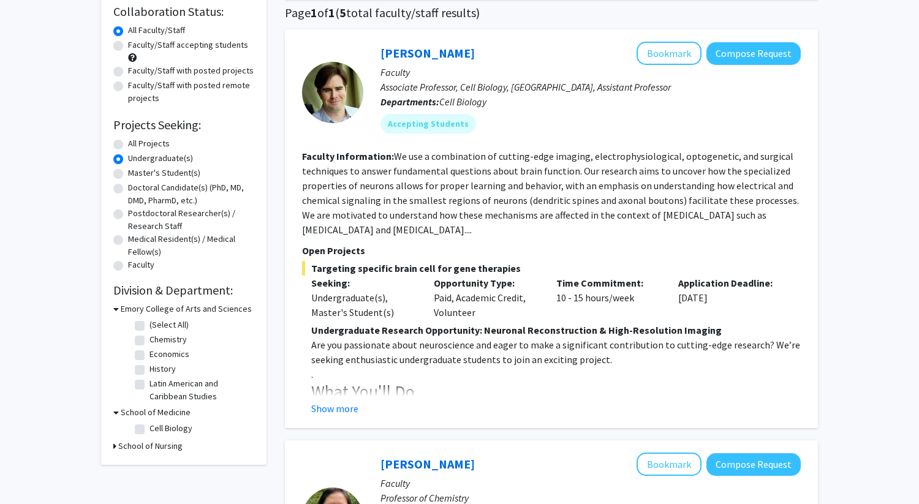
click at [138, 443] on h3 "School of Nursing" at bounding box center [150, 446] width 64 height 13
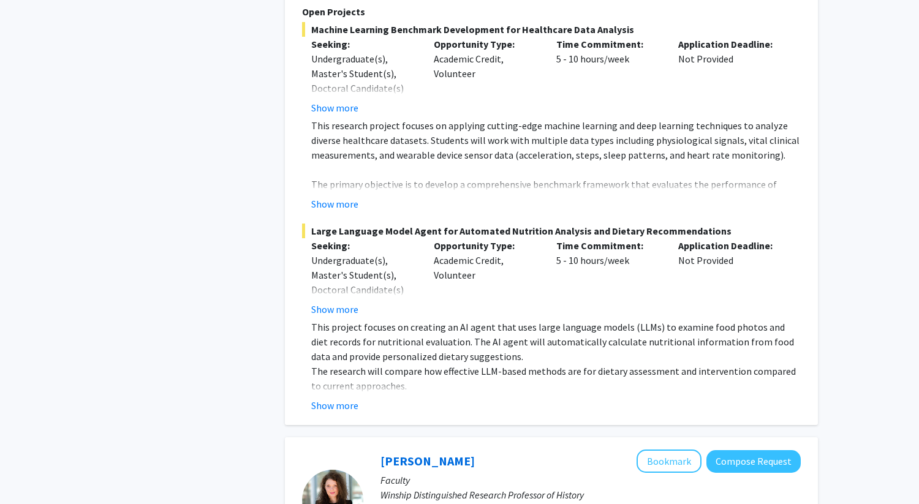
scroll to position [1589, 0]
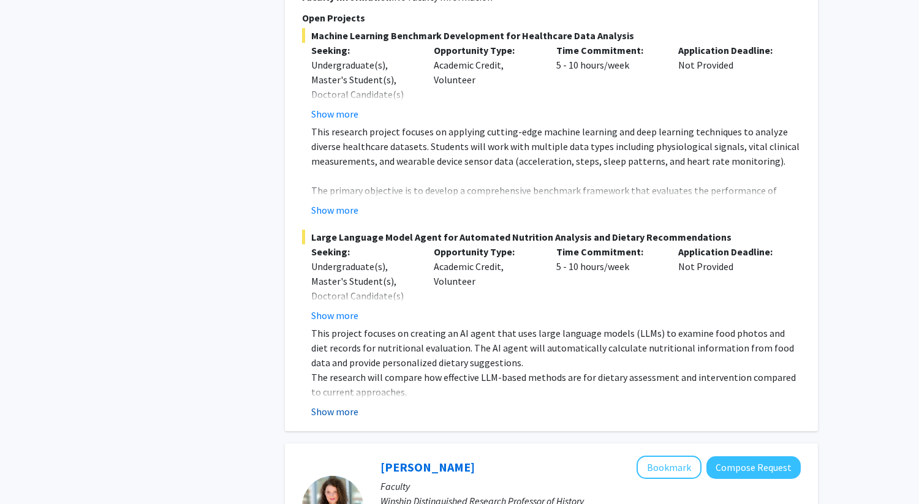
click at [342, 404] on button "Show more" at bounding box center [334, 411] width 47 height 15
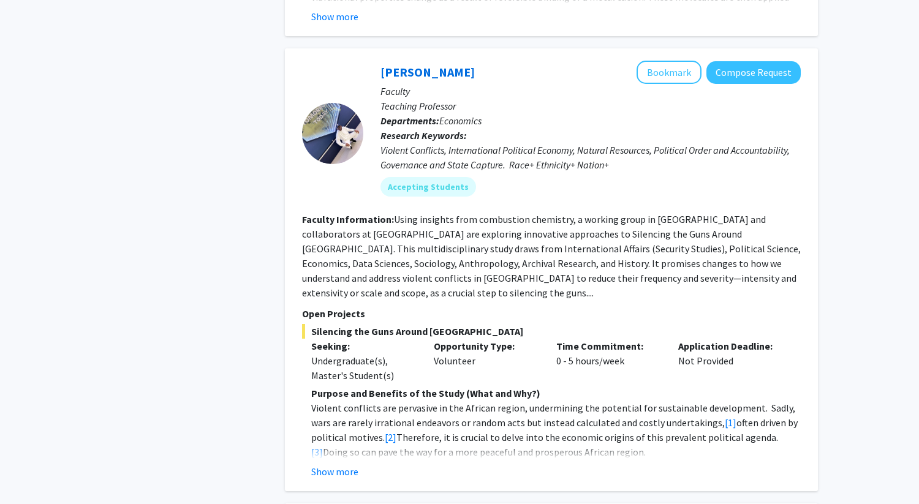
scroll to position [938, 0]
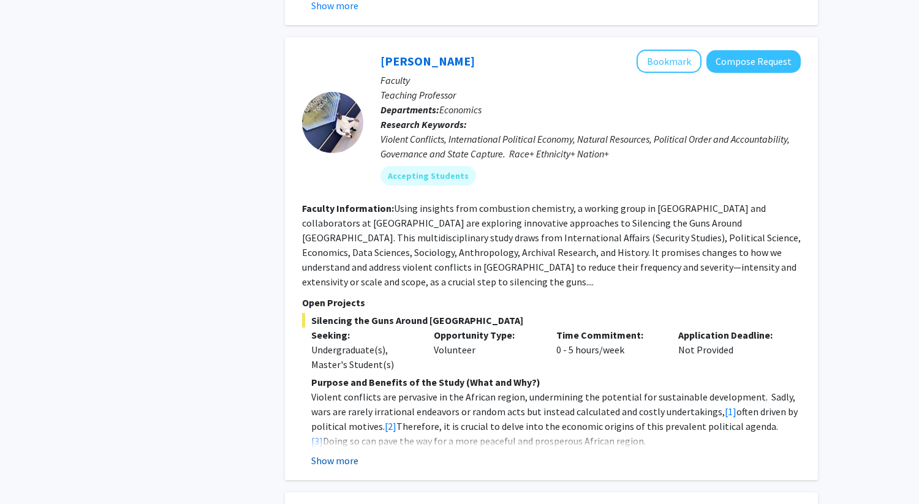
click at [330, 453] on button "Show more" at bounding box center [334, 460] width 47 height 15
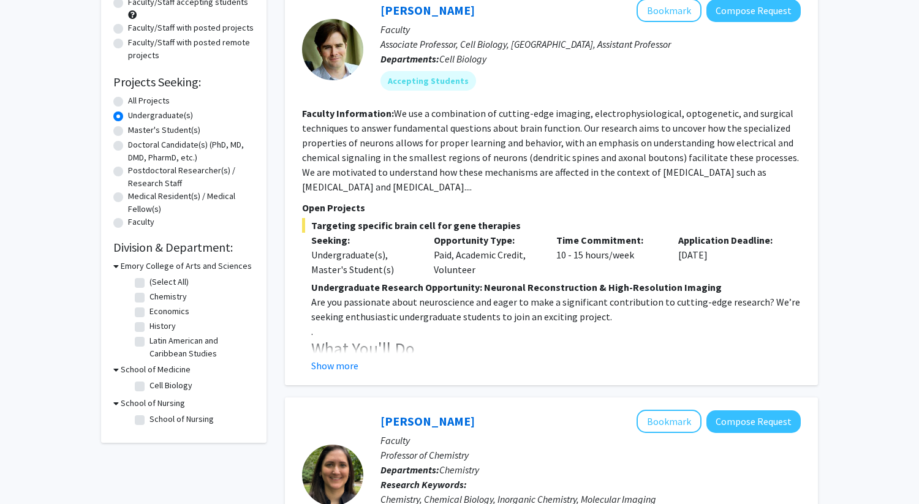
scroll to position [138, 0]
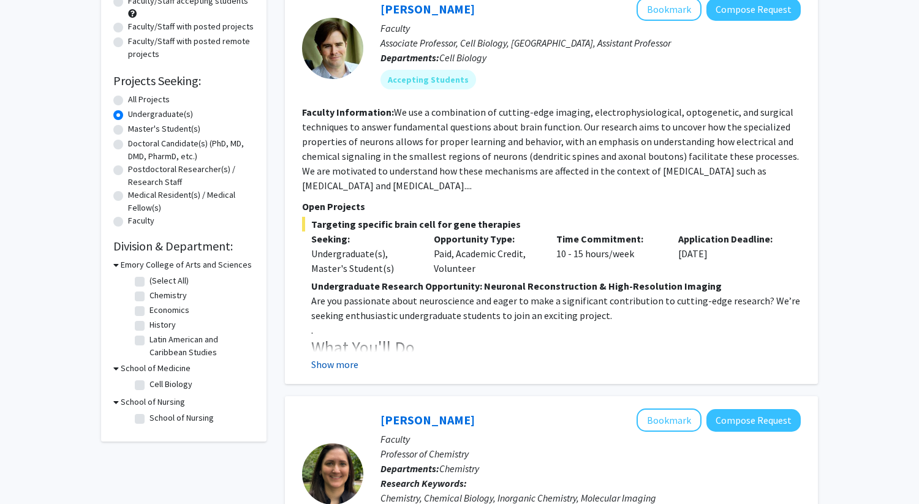
click at [328, 364] on button "Show more" at bounding box center [334, 364] width 47 height 15
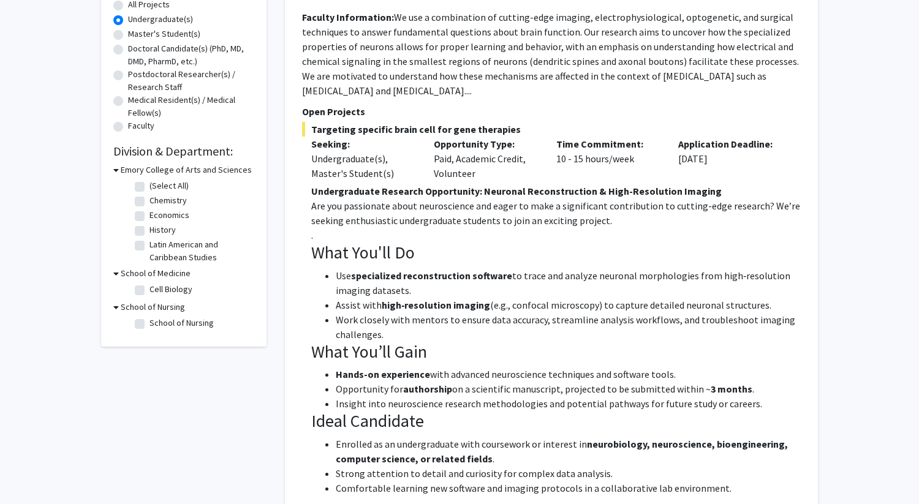
scroll to position [0, 0]
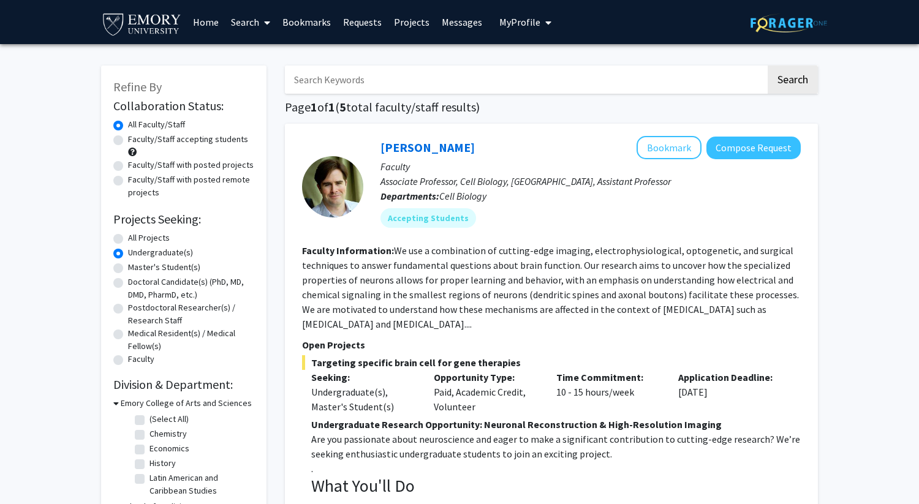
click at [128, 237] on label "All Projects" at bounding box center [149, 237] width 42 height 13
click at [128, 237] on input "All Projects" at bounding box center [132, 235] width 8 height 8
radio input "true"
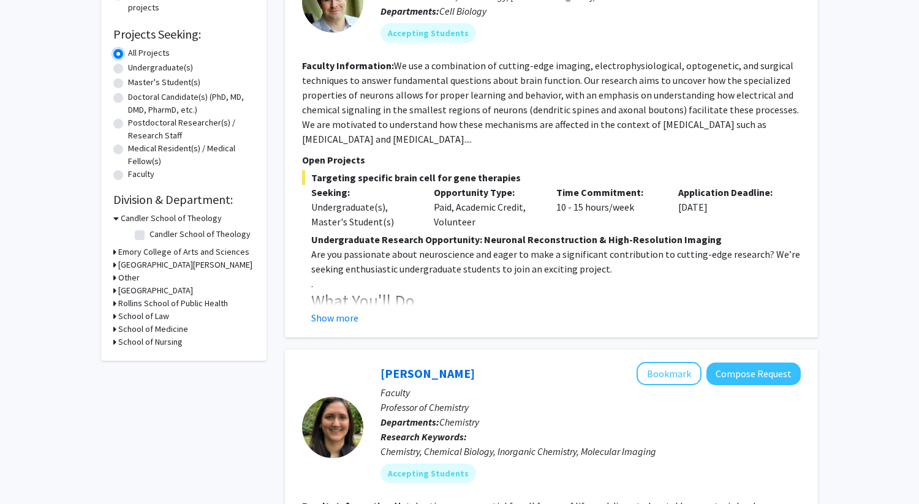
scroll to position [38, 0]
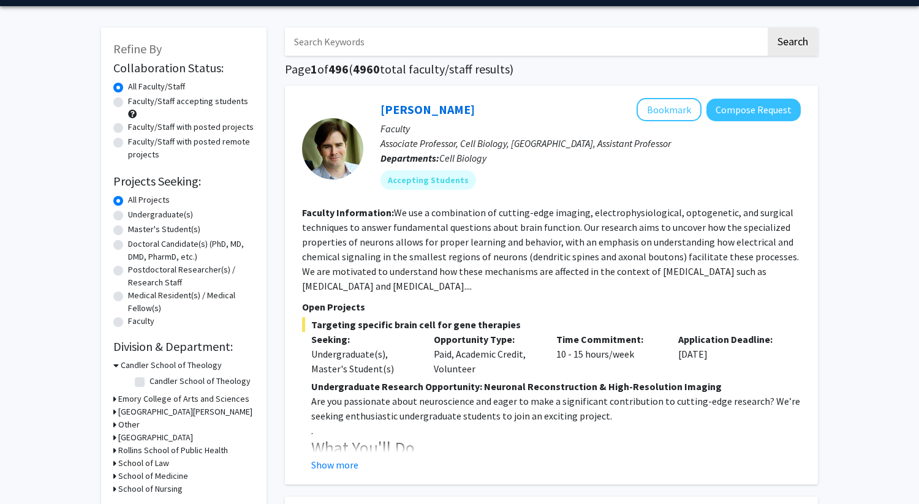
click at [154, 396] on h3 "Emory College of Arts and Sciences" at bounding box center [183, 399] width 131 height 13
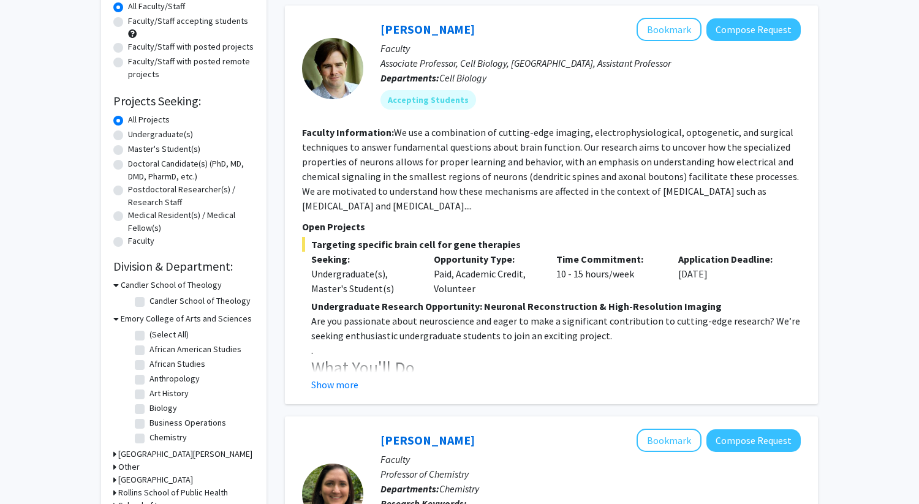
scroll to position [168, 0]
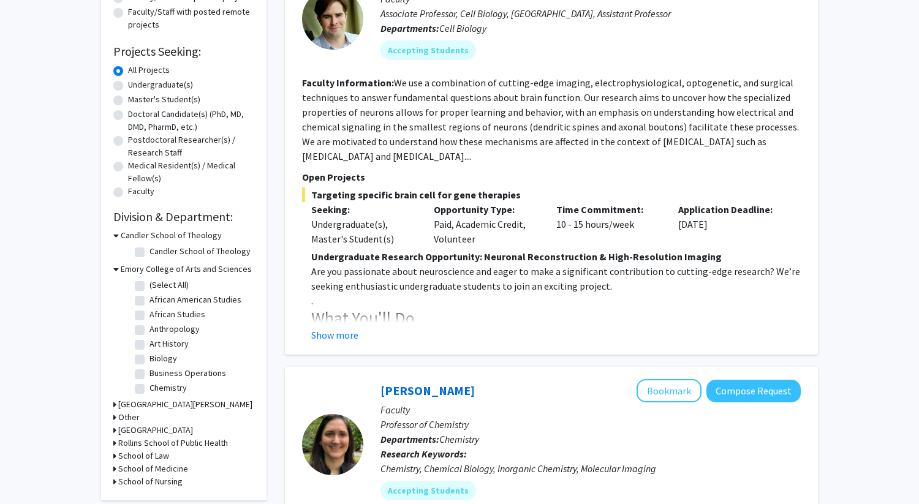
click at [149, 358] on label "Biology" at bounding box center [163, 358] width 28 height 13
click at [149, 358] on input "Biology" at bounding box center [153, 356] width 8 height 8
checkbox input "true"
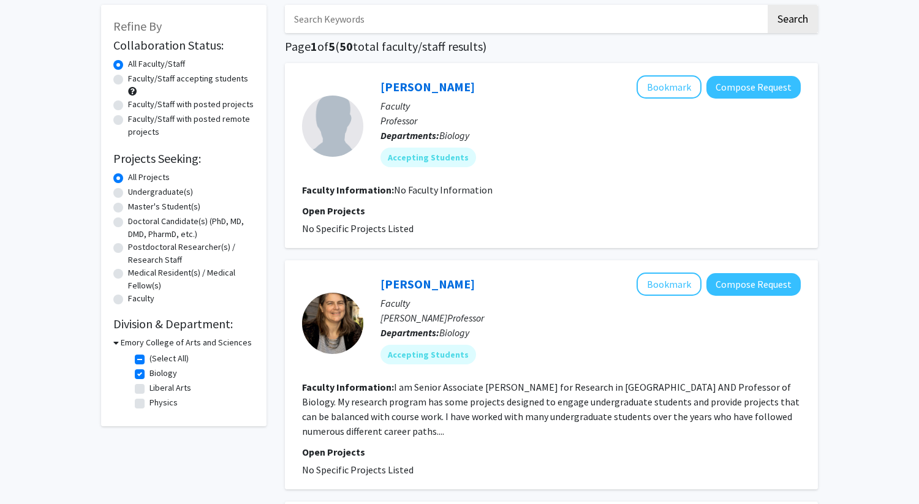
scroll to position [70, 0]
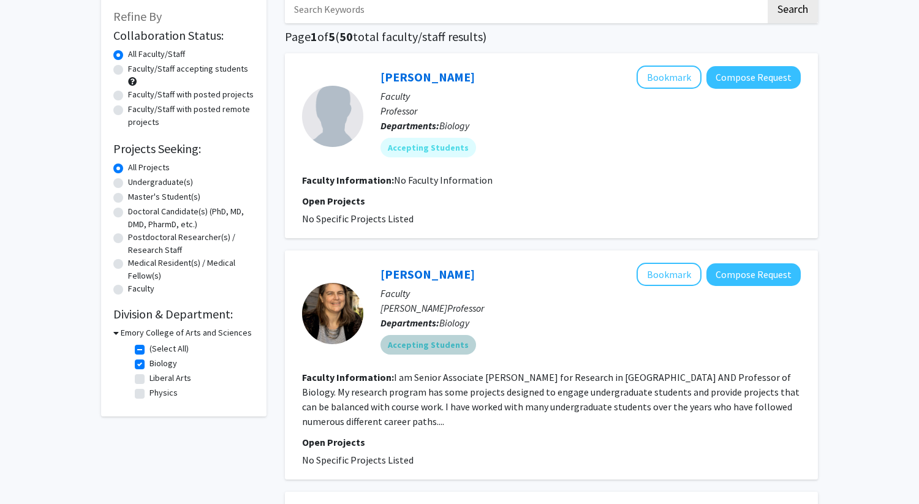
click at [583, 353] on div "Accepting Students" at bounding box center [590, 345] width 425 height 24
click at [425, 269] on link "Anita Corbett" at bounding box center [427, 273] width 94 height 15
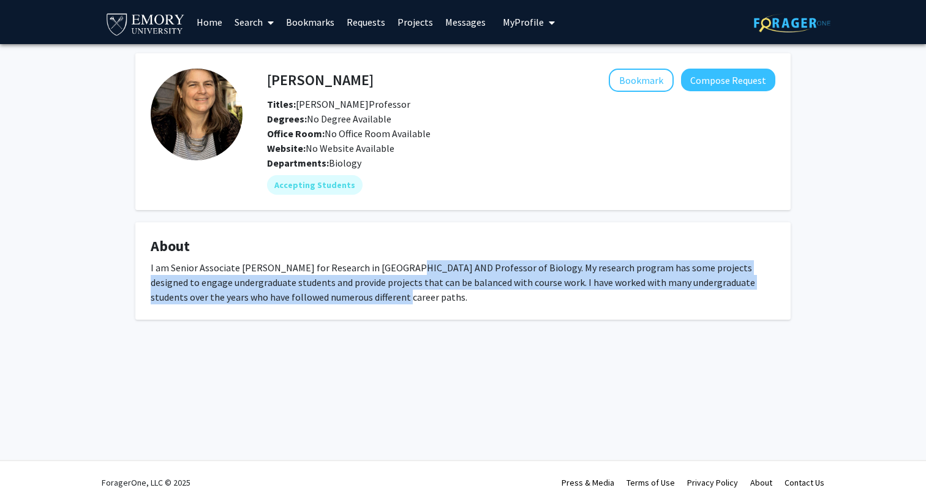
drag, startPoint x: 402, startPoint y: 263, endPoint x: 419, endPoint y: 290, distance: 31.1
click at [419, 290] on div "I am Senior Associate Dean for Research in Emory College AND Professor of Biolo…" at bounding box center [463, 282] width 625 height 44
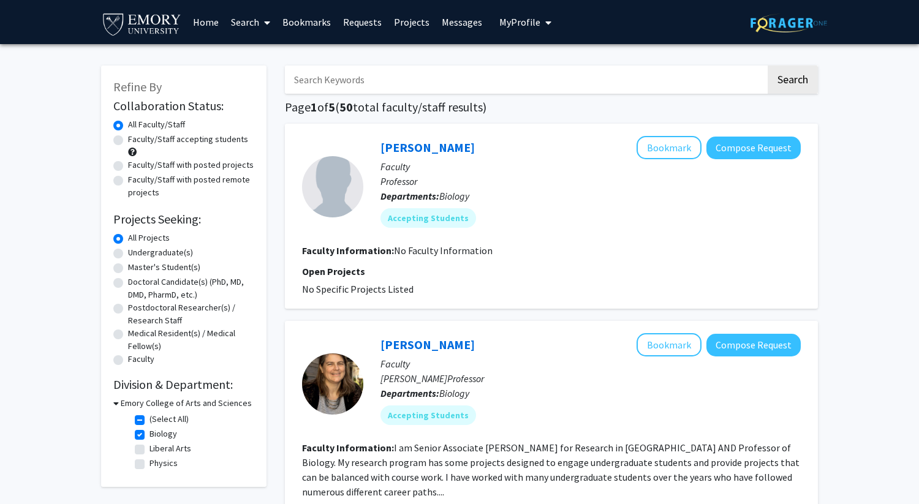
click at [149, 431] on label "Biology" at bounding box center [163, 433] width 28 height 13
click at [149, 431] on input "Biology" at bounding box center [153, 431] width 8 height 8
checkbox input "false"
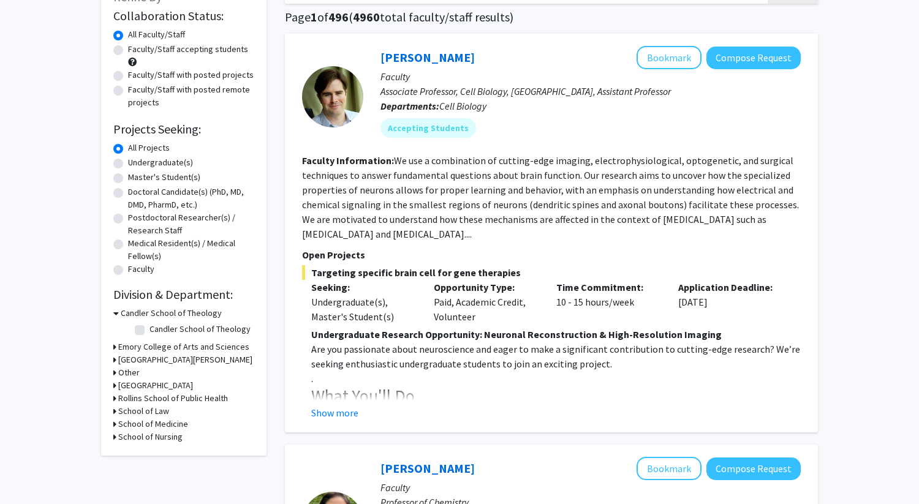
scroll to position [105, 0]
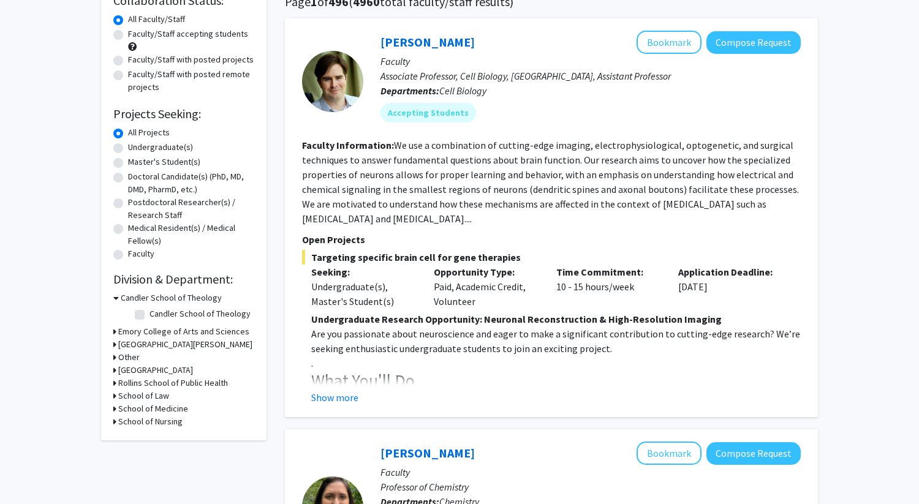
click at [139, 328] on h3 "Emory College of Arts and Sciences" at bounding box center [183, 331] width 131 height 13
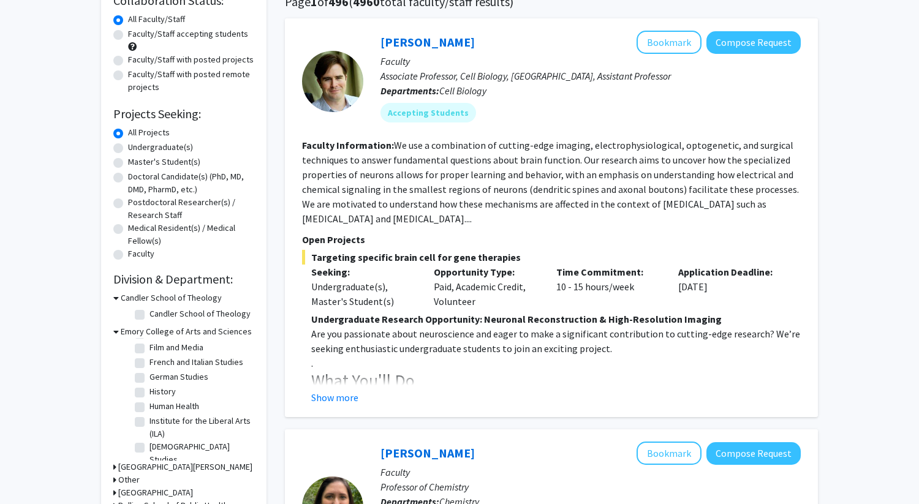
scroll to position [222, 0]
click at [149, 405] on label "Human Health" at bounding box center [174, 404] width 50 height 13
click at [149, 405] on input "Human Health" at bounding box center [153, 402] width 8 height 8
checkbox input "true"
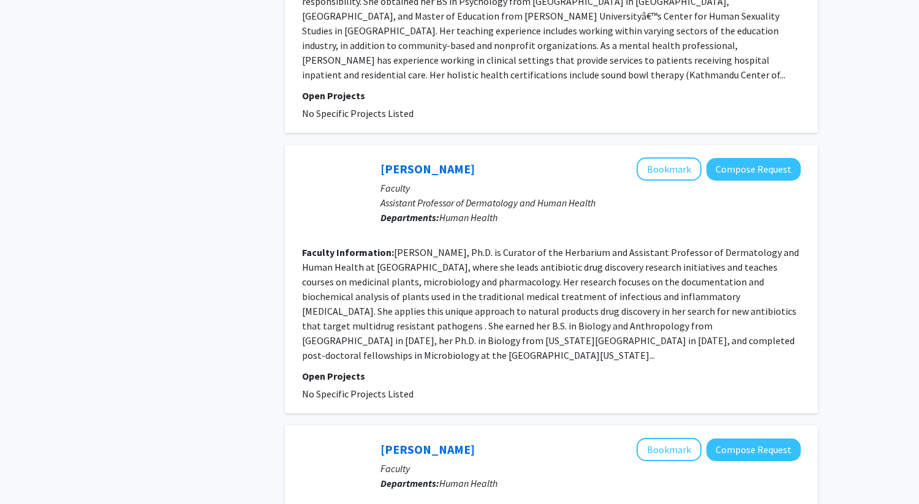
scroll to position [826, 0]
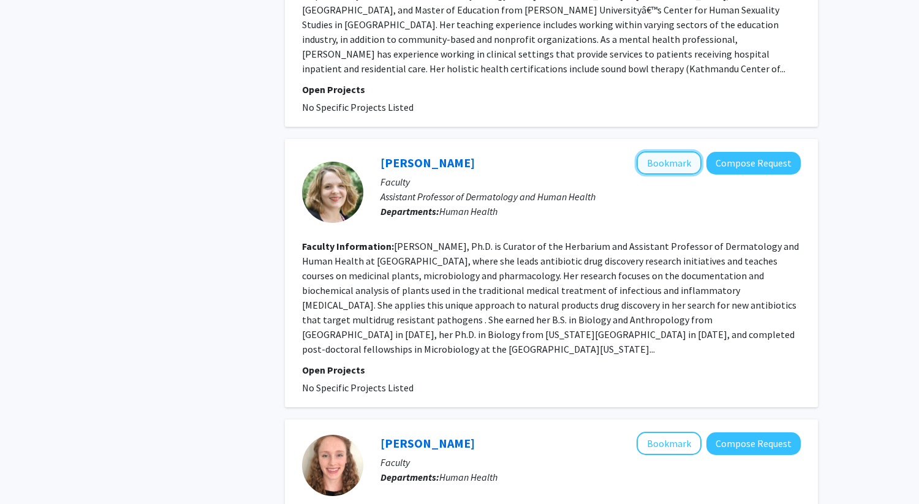
click at [649, 151] on button "Bookmark" at bounding box center [668, 162] width 65 height 23
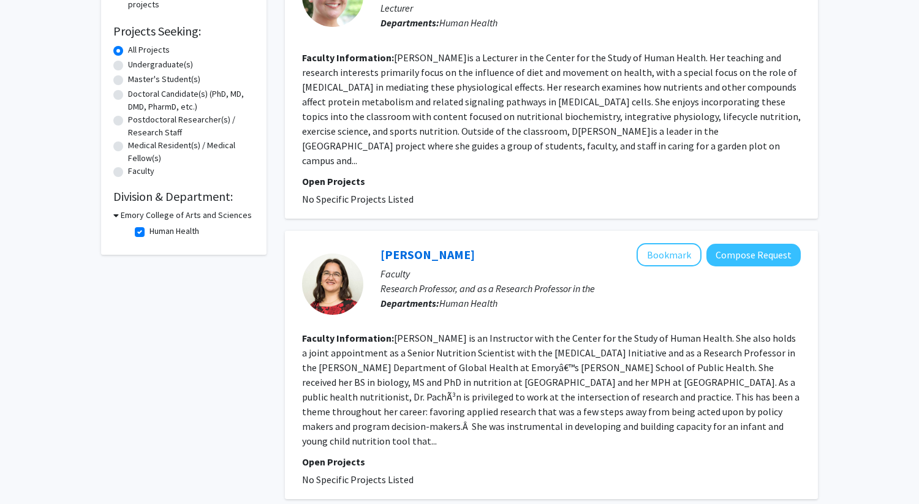
scroll to position [194, 0]
